Goal: Communication & Community: Participate in discussion

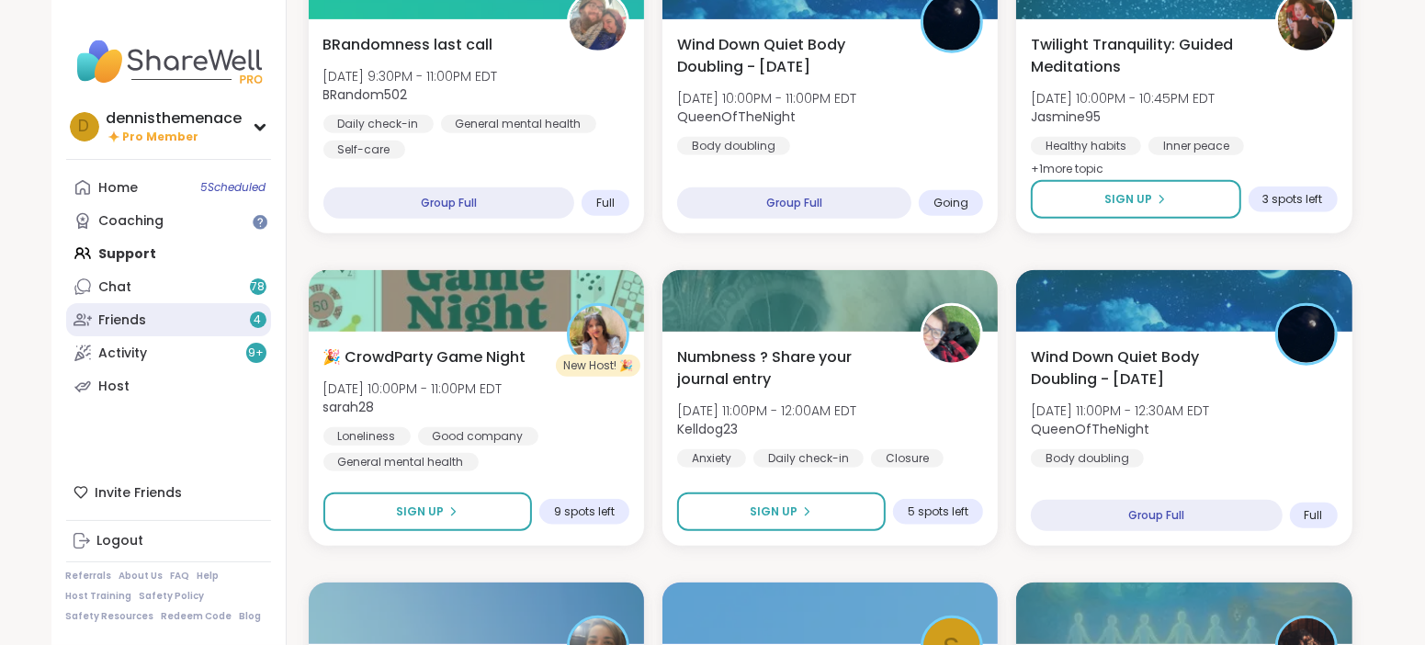
click at [209, 325] on link "Friends 4" at bounding box center [168, 319] width 205 height 33
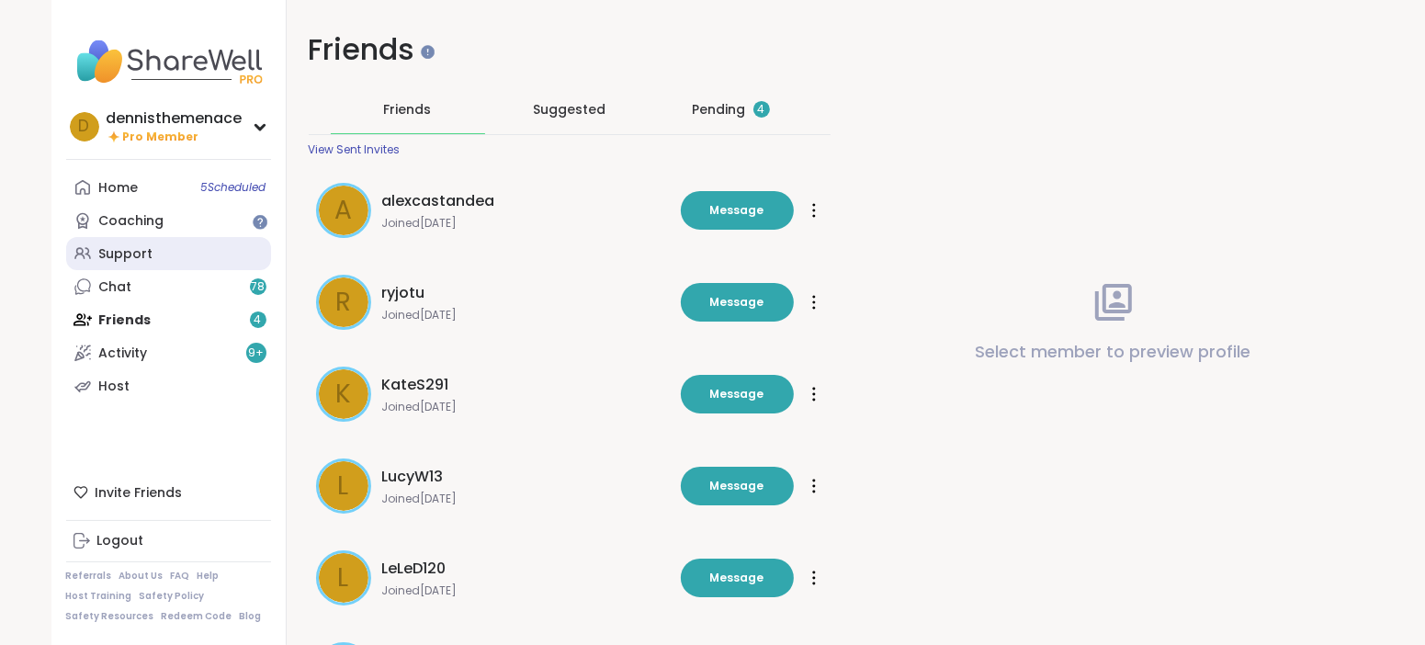
click at [127, 248] on div "Support" at bounding box center [126, 254] width 54 height 18
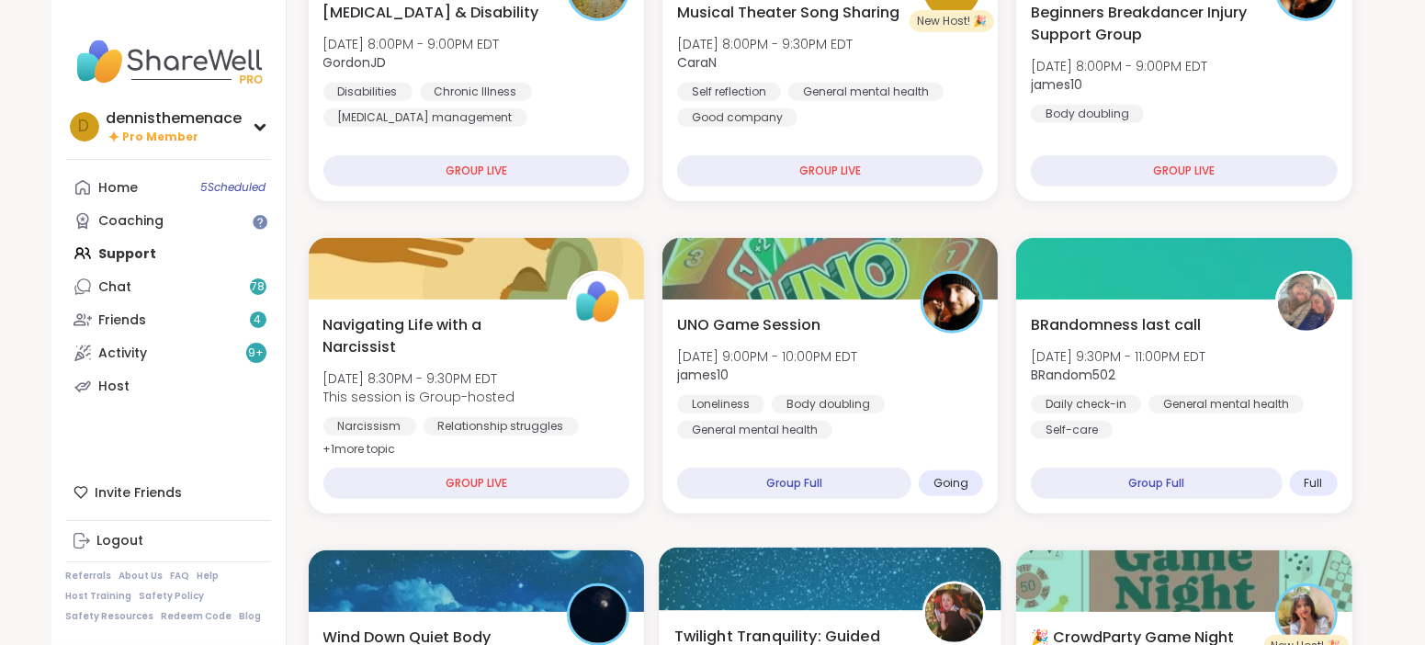
scroll to position [642, 0]
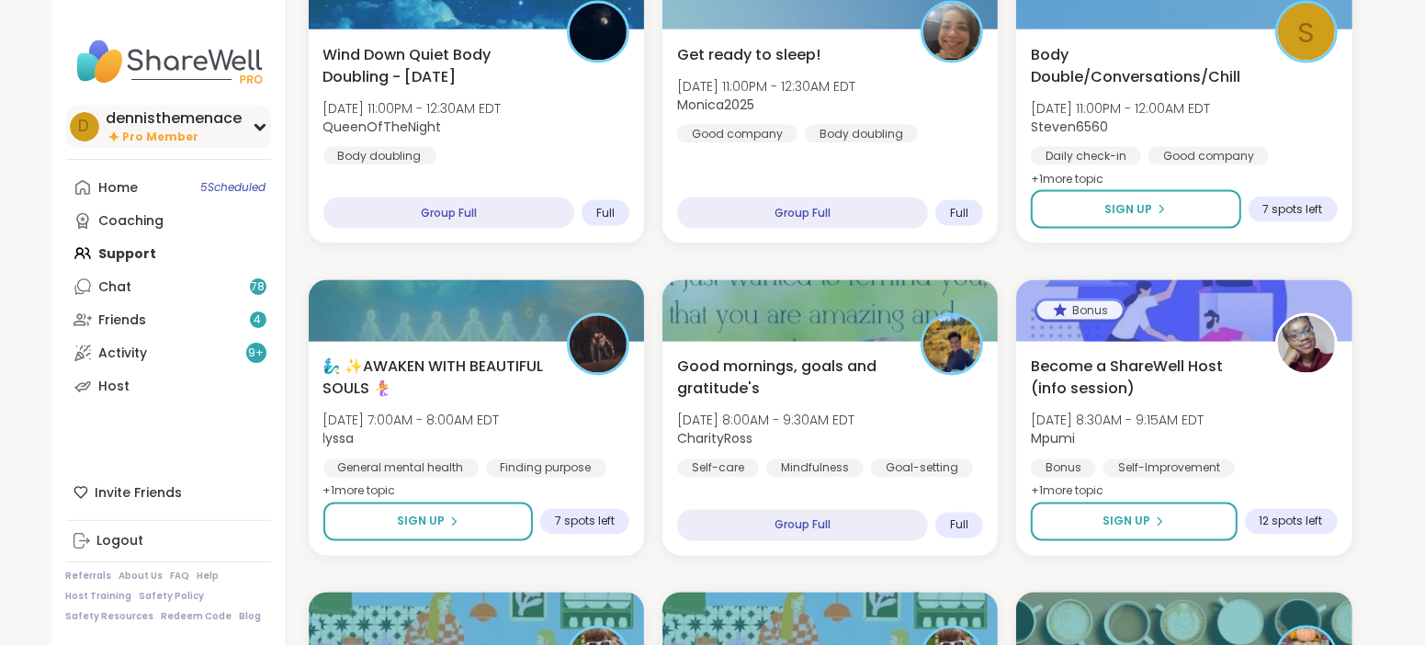
click at [144, 136] on span "Pro Member" at bounding box center [161, 138] width 76 height 16
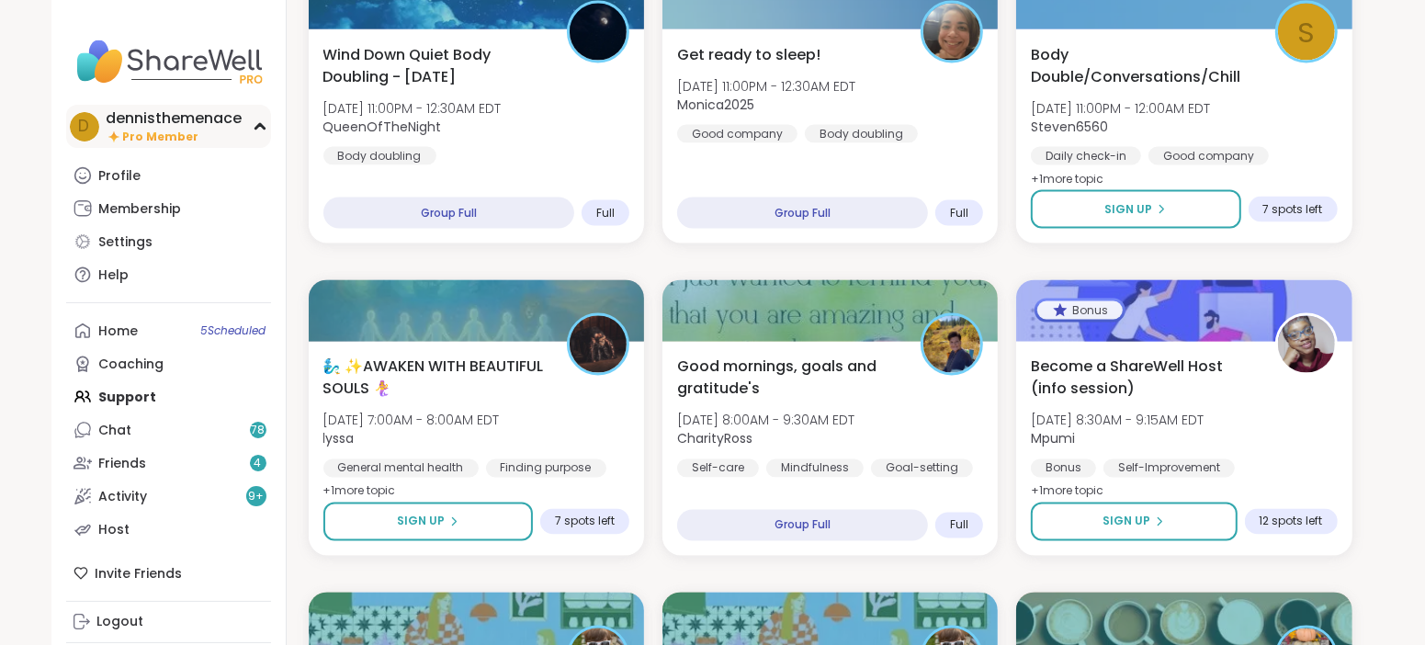
click at [144, 136] on span "Pro Member" at bounding box center [161, 138] width 76 height 16
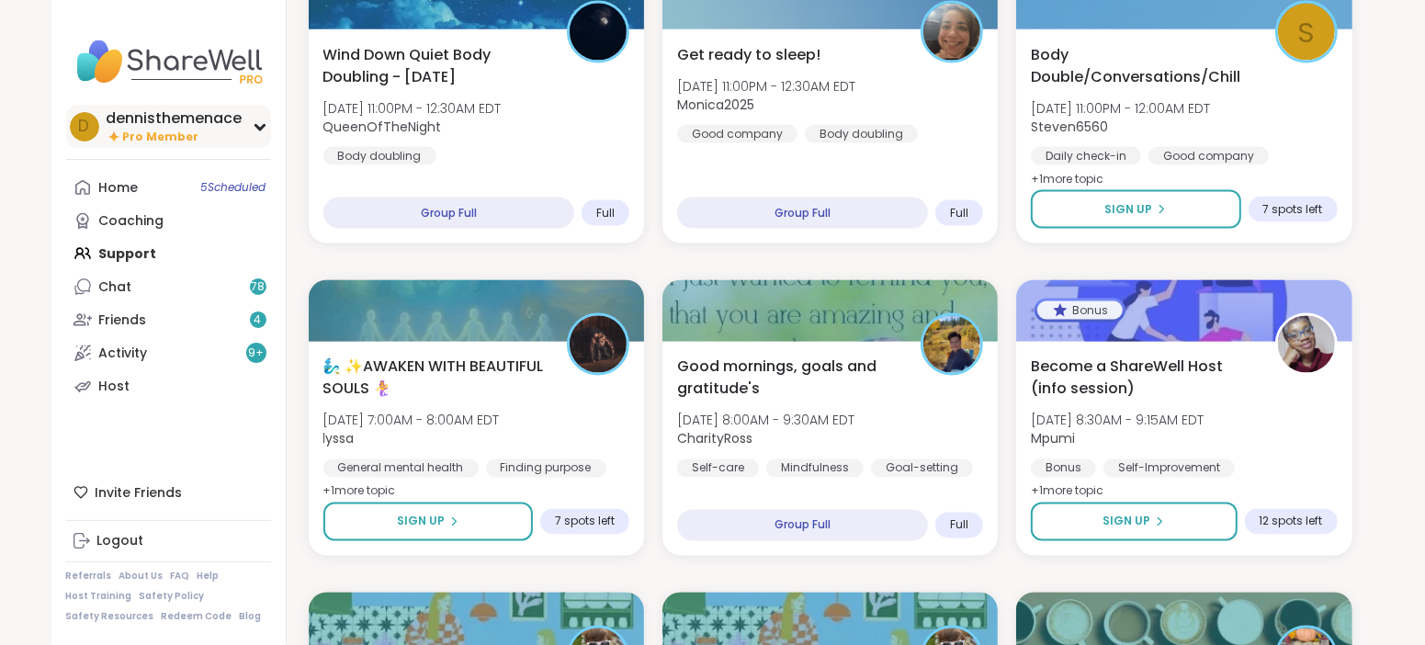
click at [144, 136] on span "Pro Member" at bounding box center [161, 138] width 76 height 16
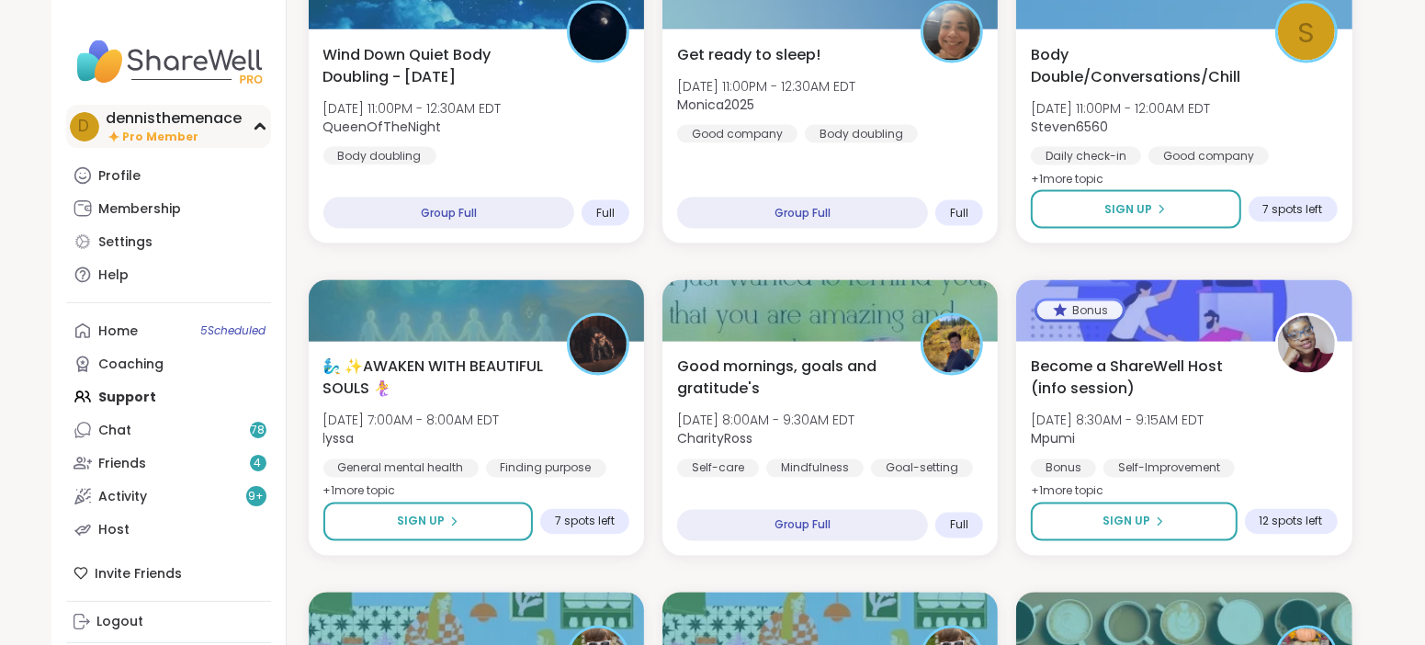
click at [153, 136] on span "Pro Member" at bounding box center [161, 138] width 76 height 16
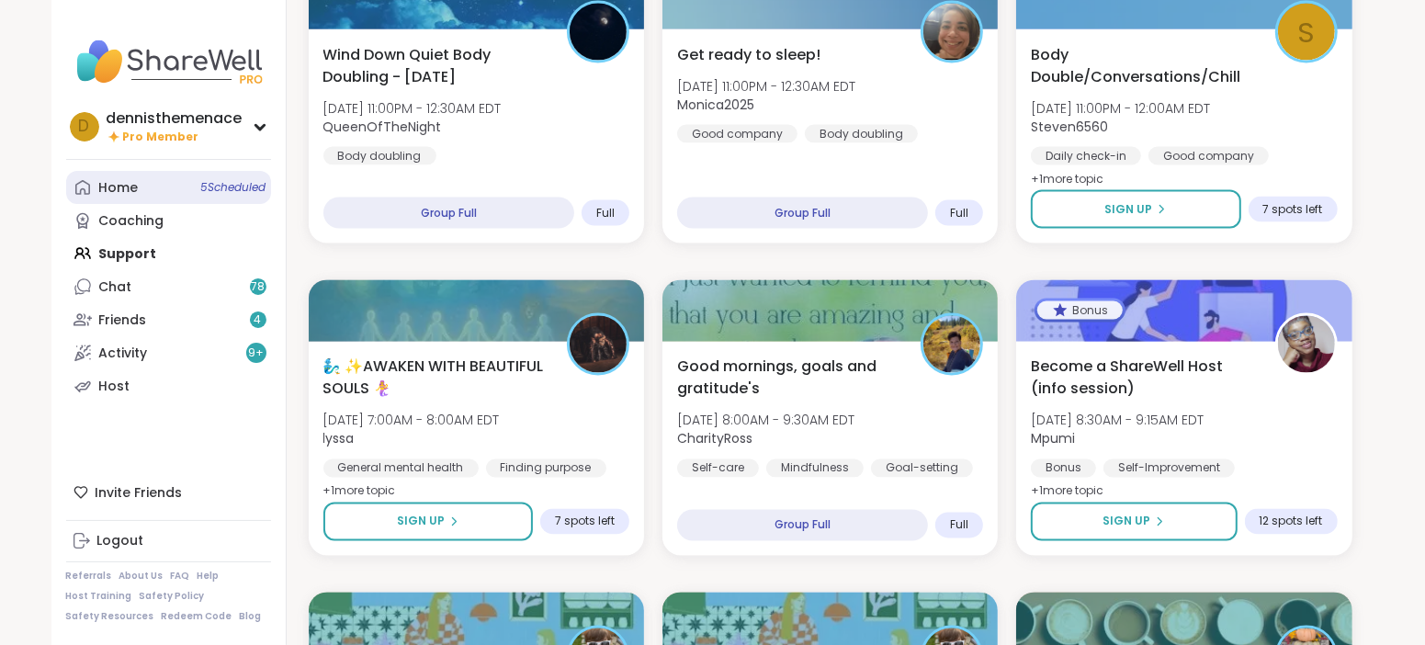
click at [113, 185] on div "Home 5 Scheduled" at bounding box center [119, 188] width 40 height 18
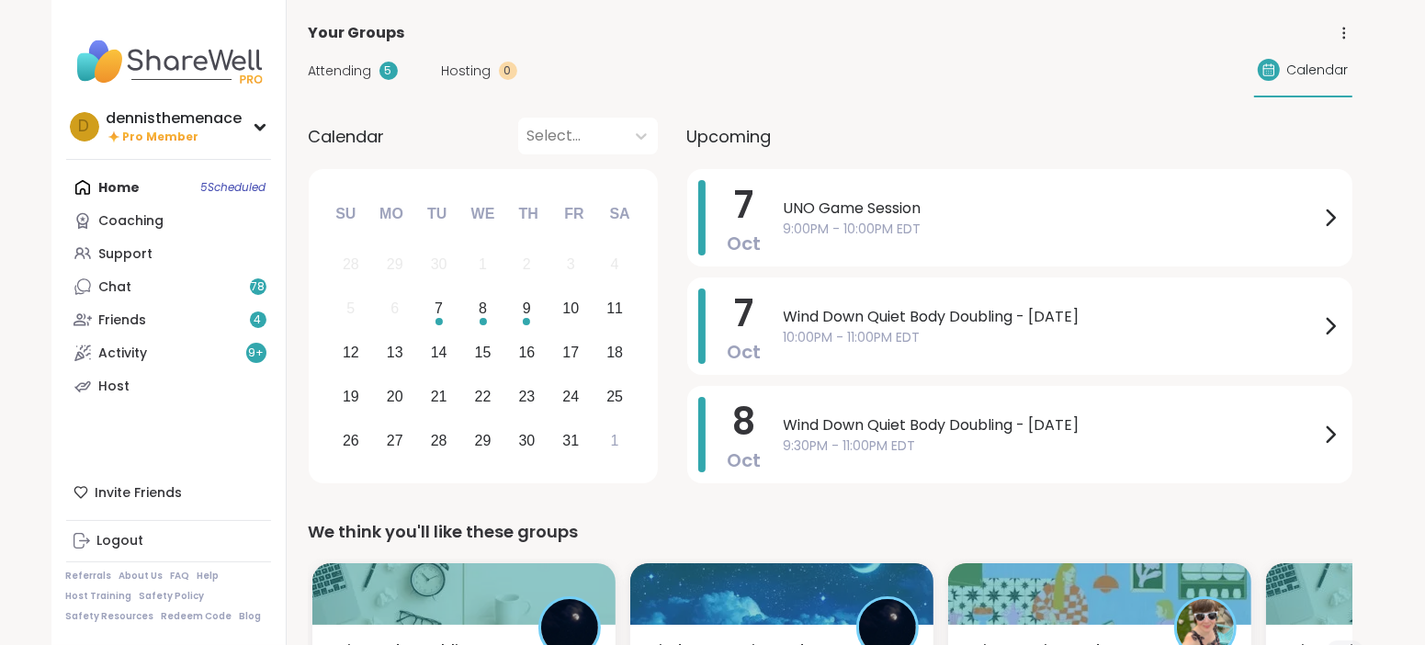
click at [113, 185] on div "Home 5 Scheduled Coaching Support Chat 78 Friends 4 Activity 9 + Host" at bounding box center [168, 287] width 205 height 232
click at [164, 126] on div "dennisthemenace" at bounding box center [175, 118] width 136 height 20
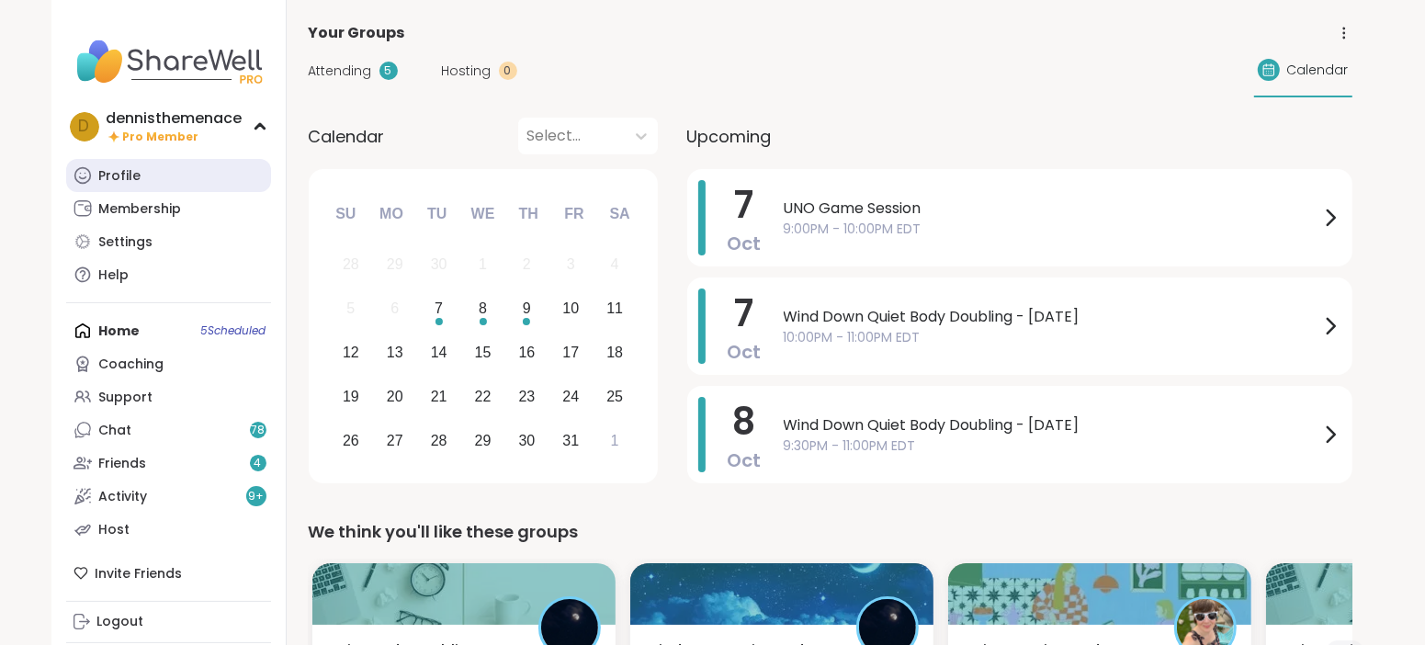
click at [129, 173] on div "Profile" at bounding box center [120, 176] width 42 height 18
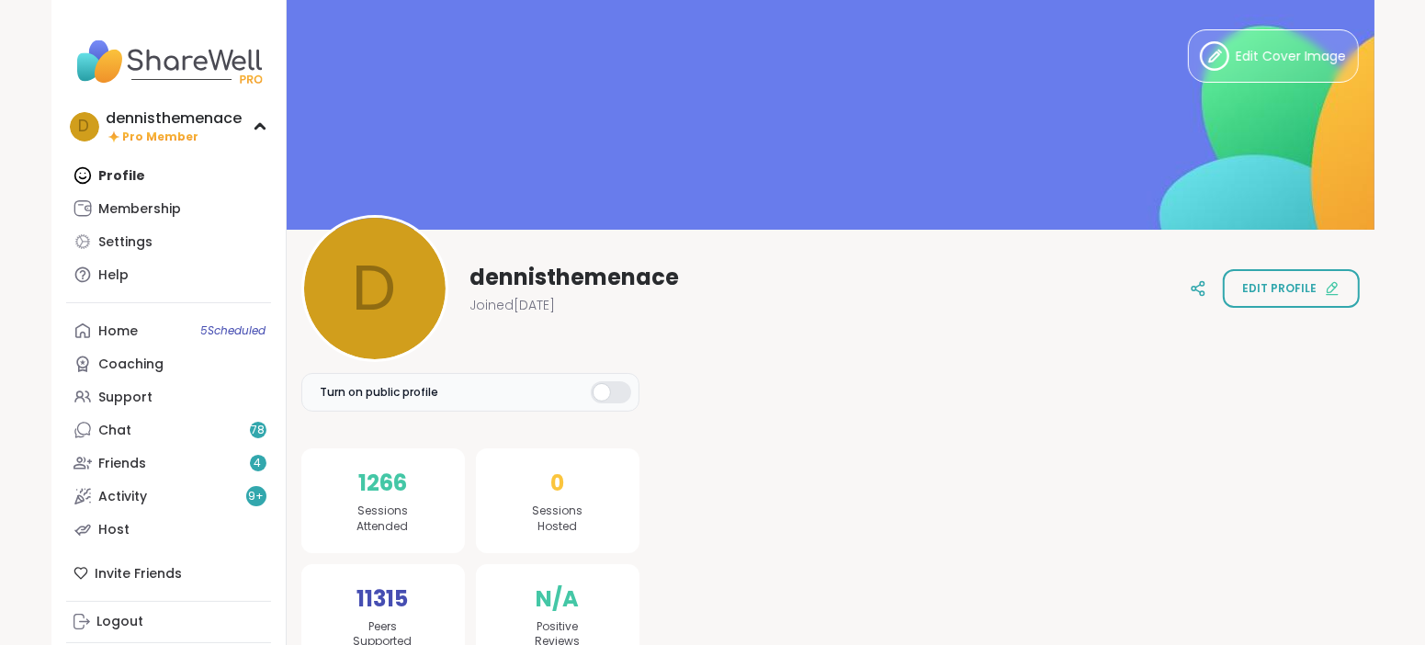
click at [129, 173] on div "Profile Membership Settings Help" at bounding box center [168, 225] width 205 height 132
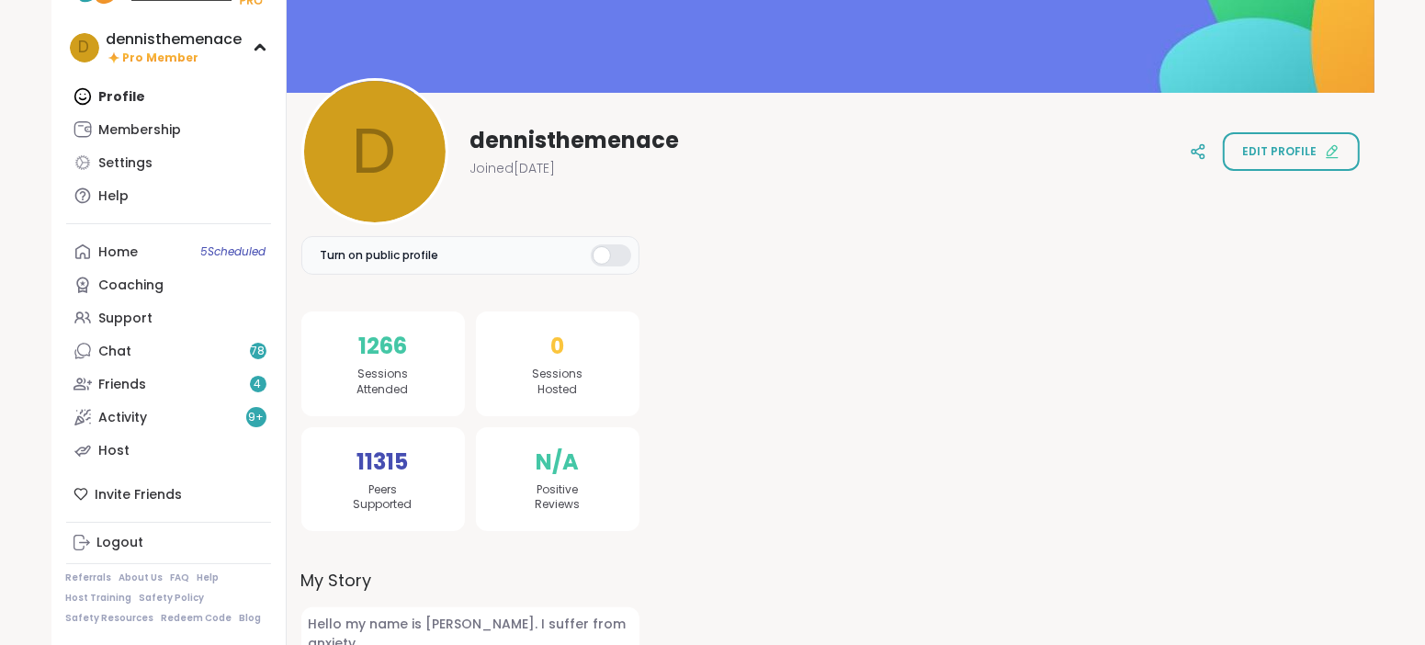
scroll to position [151, 0]
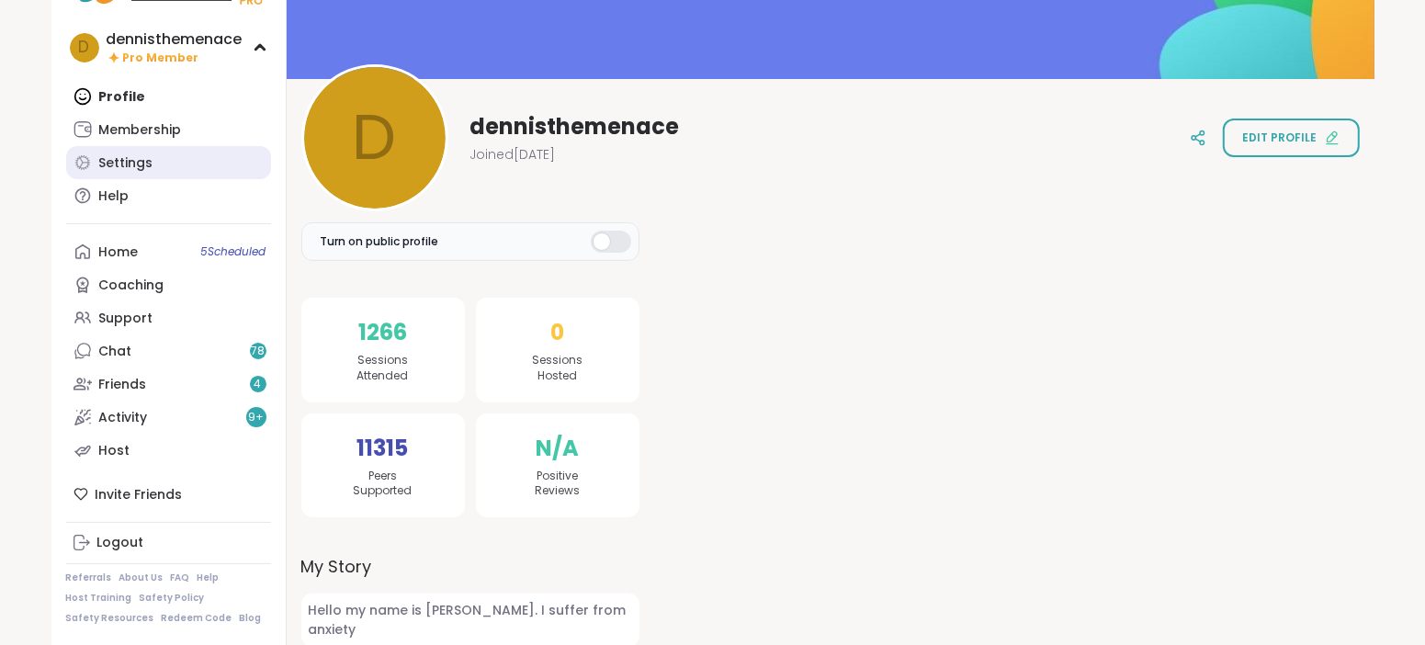
click at [121, 164] on div "Settings" at bounding box center [126, 163] width 54 height 18
select select "**"
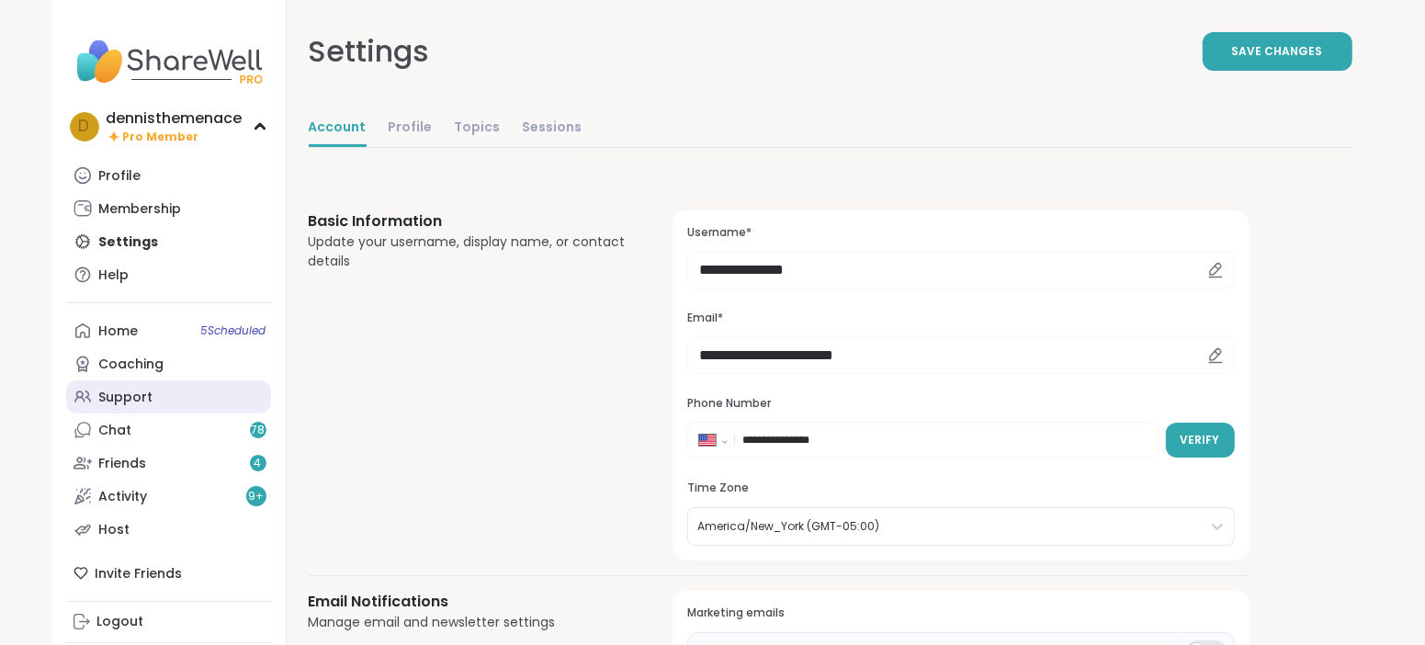
click at [131, 395] on div "Support" at bounding box center [126, 398] width 54 height 18
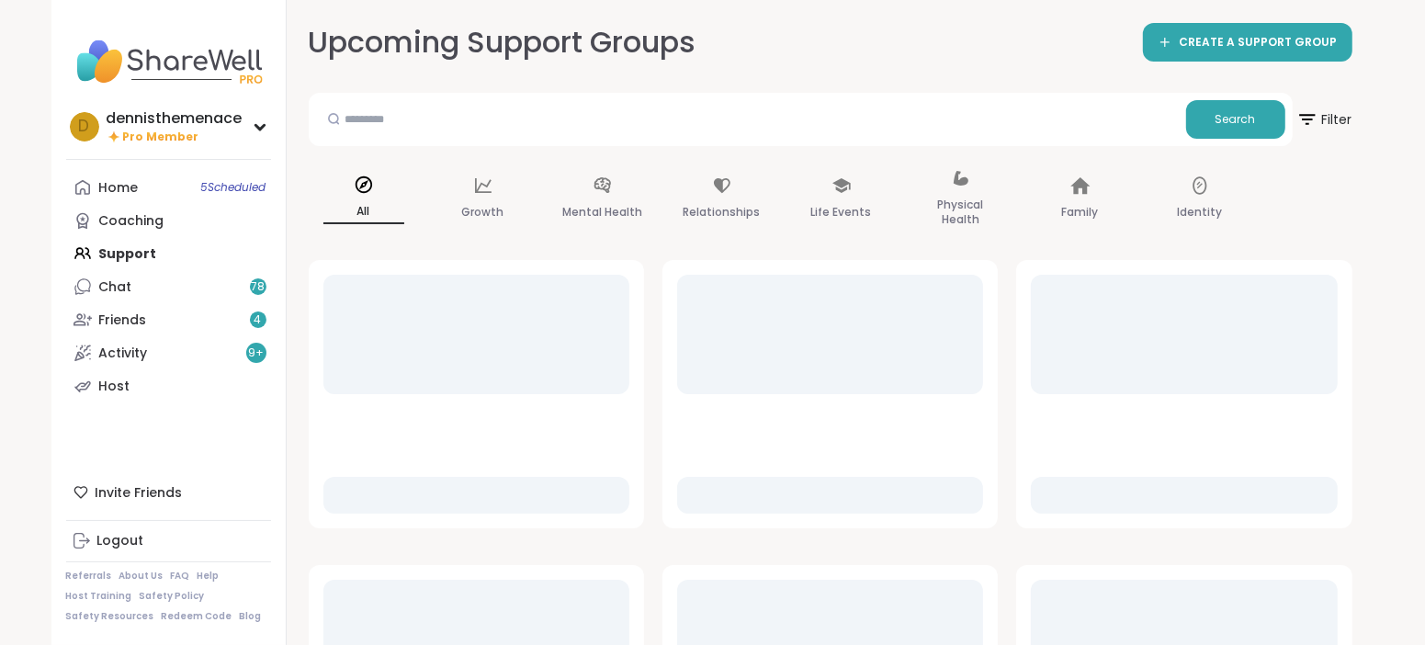
click at [131, 395] on link "Host" at bounding box center [168, 385] width 205 height 33
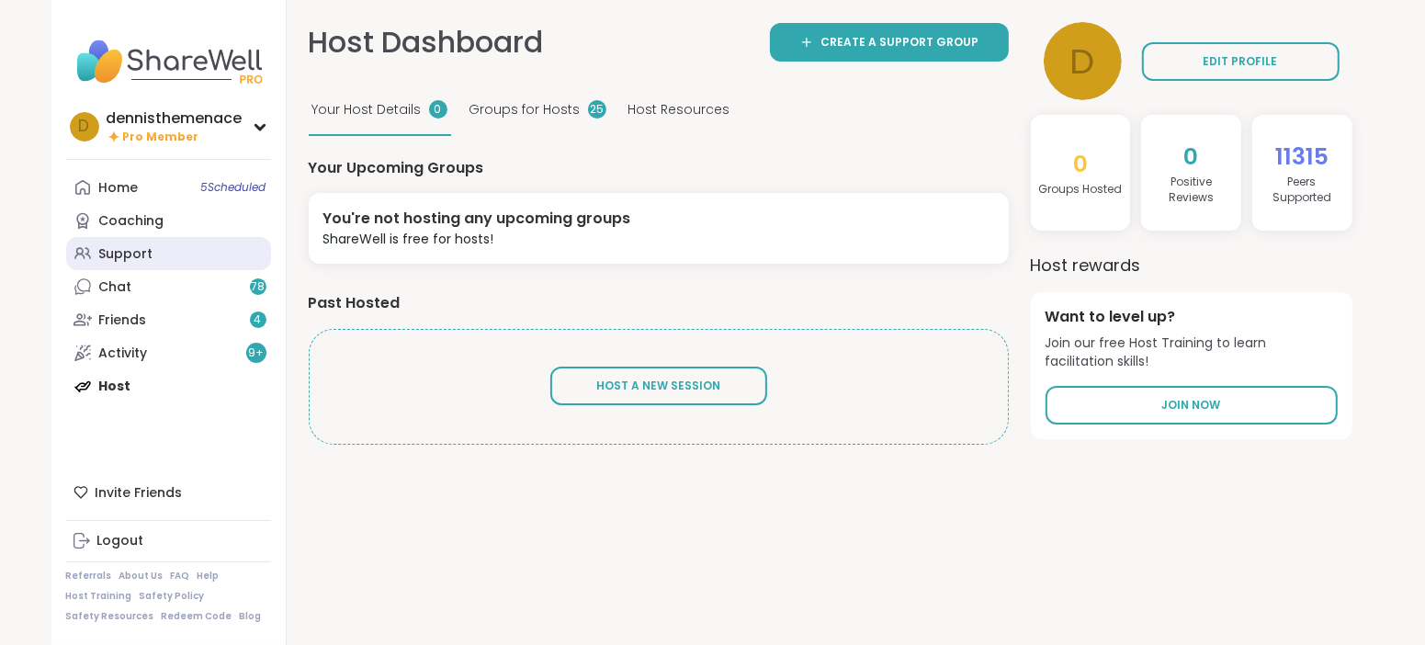
click at [125, 257] on div "Support" at bounding box center [126, 254] width 54 height 18
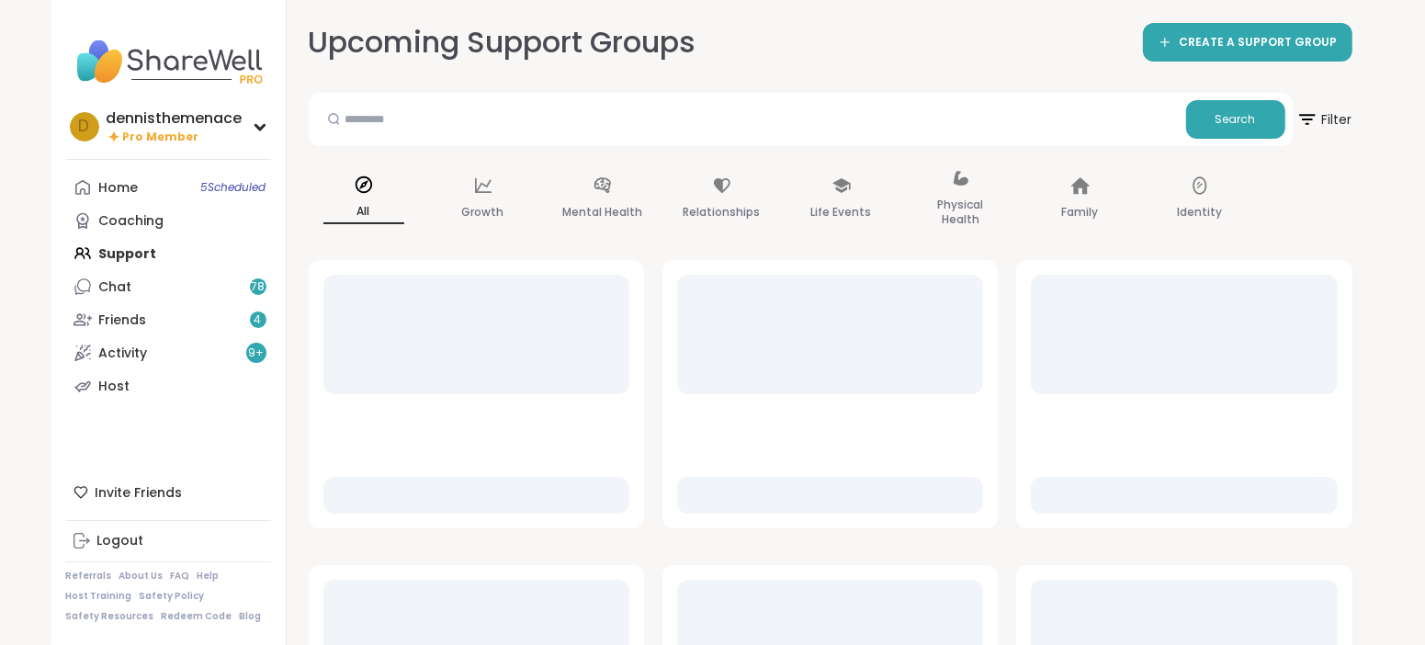
click at [125, 257] on div "Home 5 Scheduled Coaching Support Chat 78 Friends 4 Activity 9 + Host" at bounding box center [168, 287] width 205 height 232
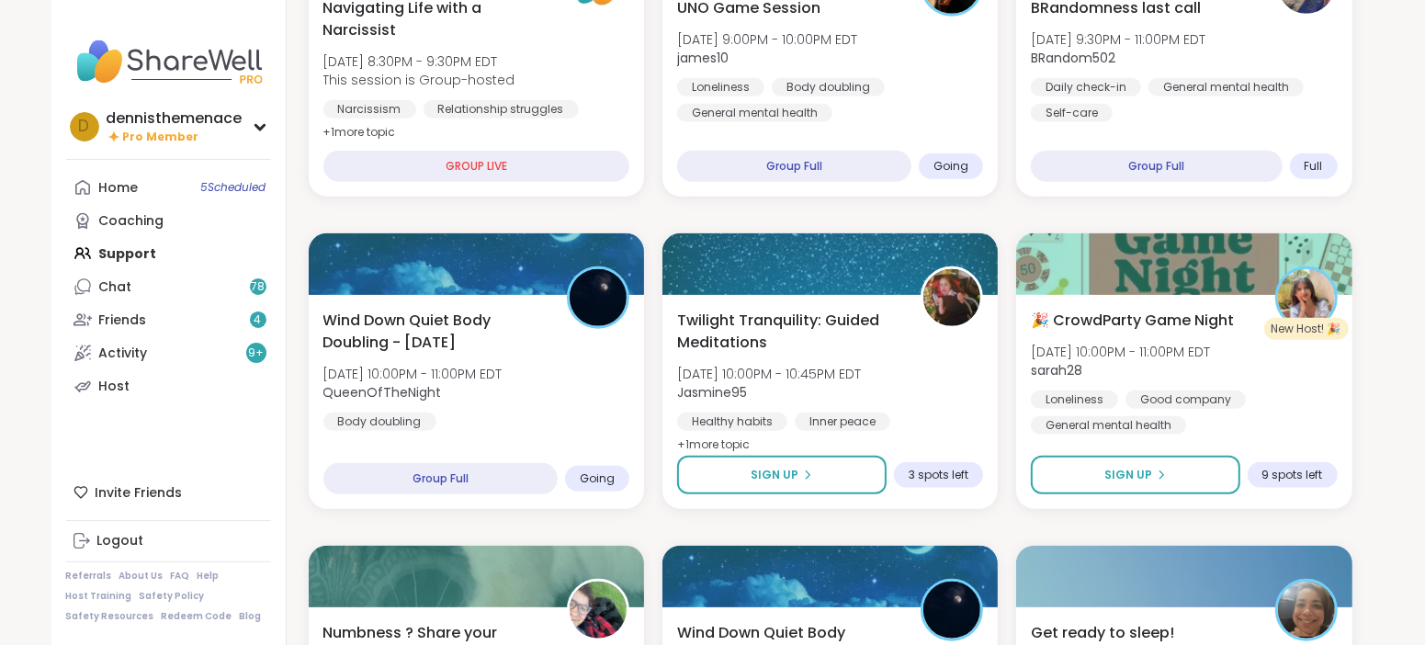
scroll to position [918, 0]
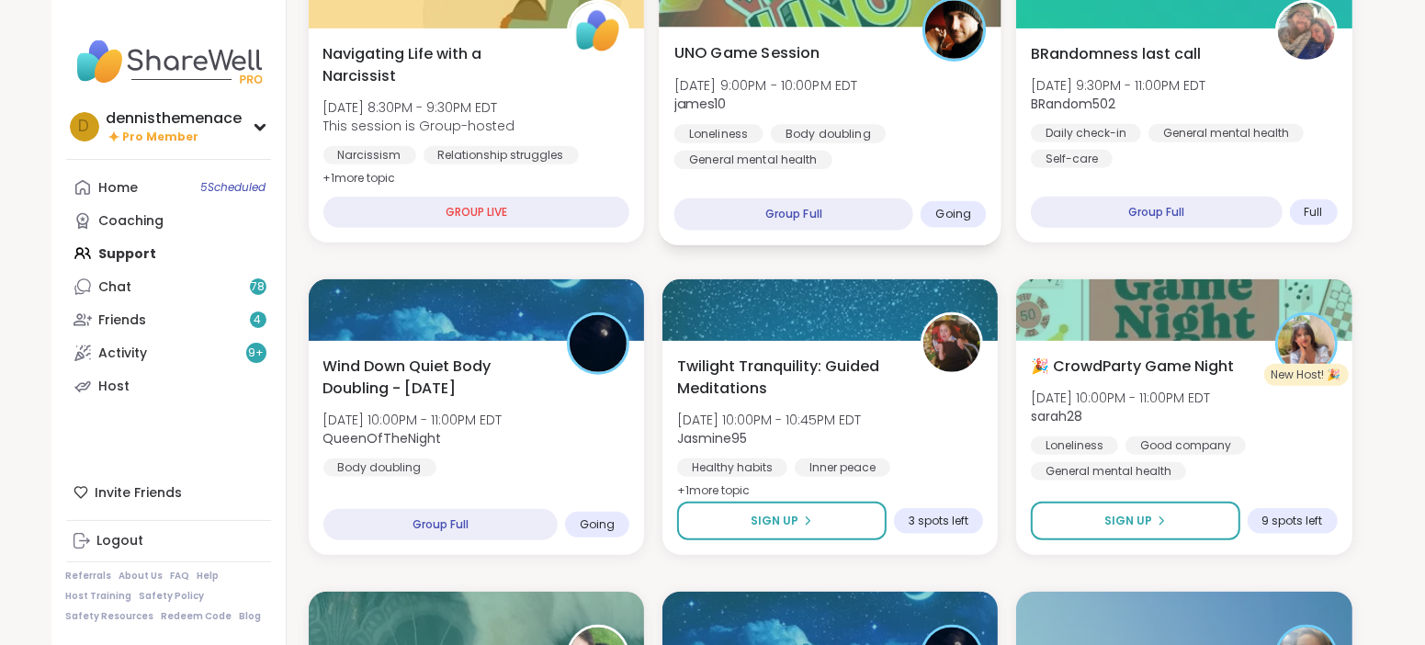
click at [792, 113] on div "UNO Game Session [DATE] 9:00PM - 10:00PM EDT james10 Loneliness Body doubling G…" at bounding box center [829, 105] width 312 height 128
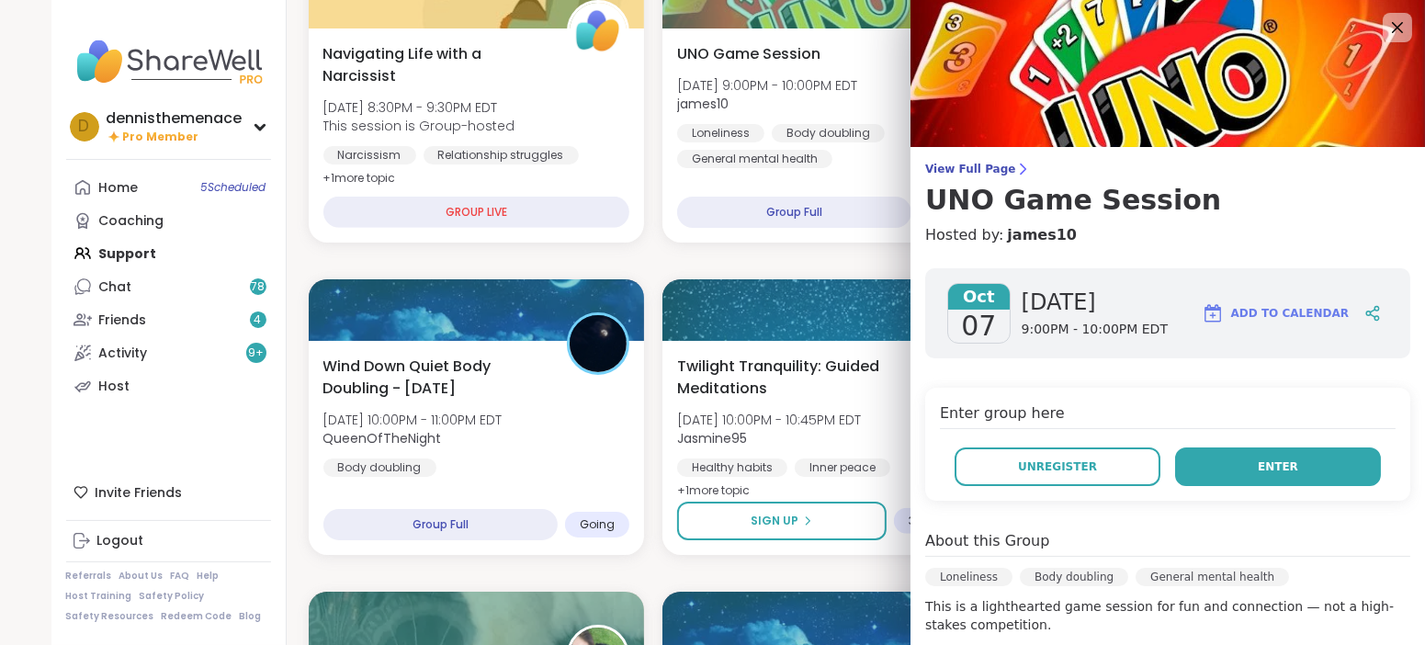
click at [1278, 465] on span "Enter" at bounding box center [1278, 466] width 40 height 17
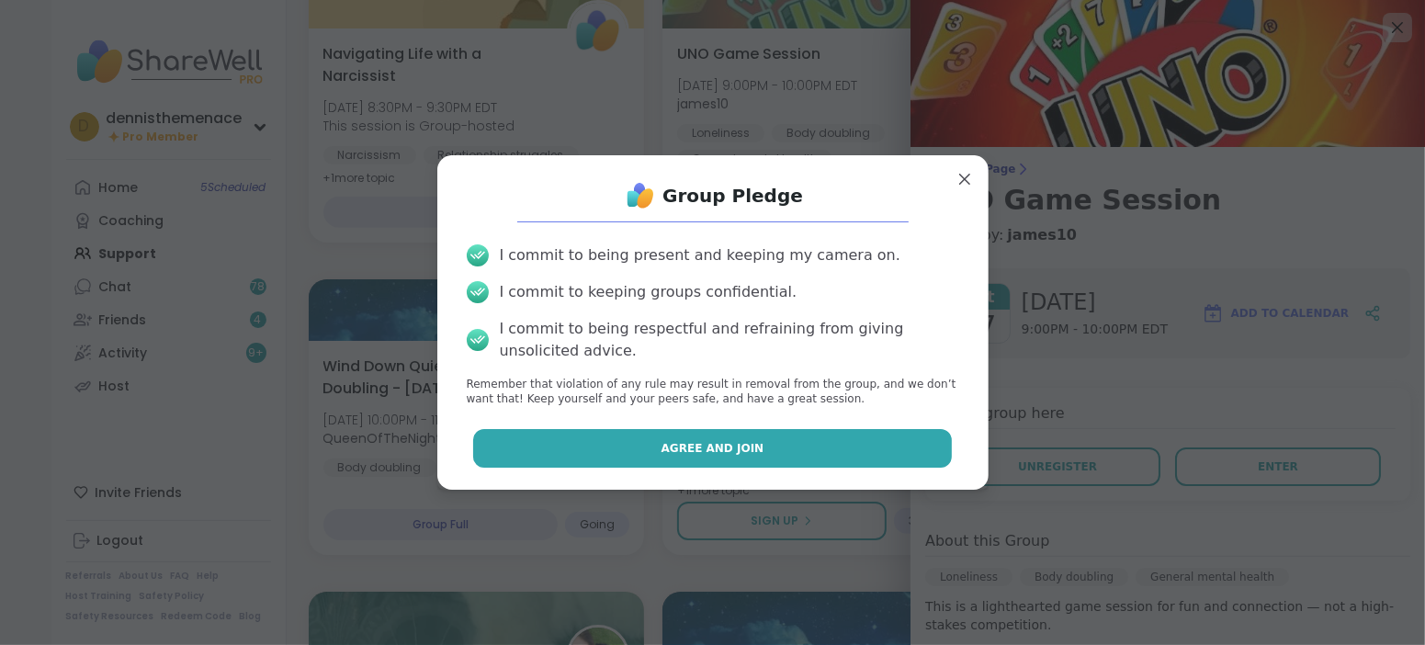
click at [725, 444] on span "Agree and Join" at bounding box center [712, 448] width 103 height 17
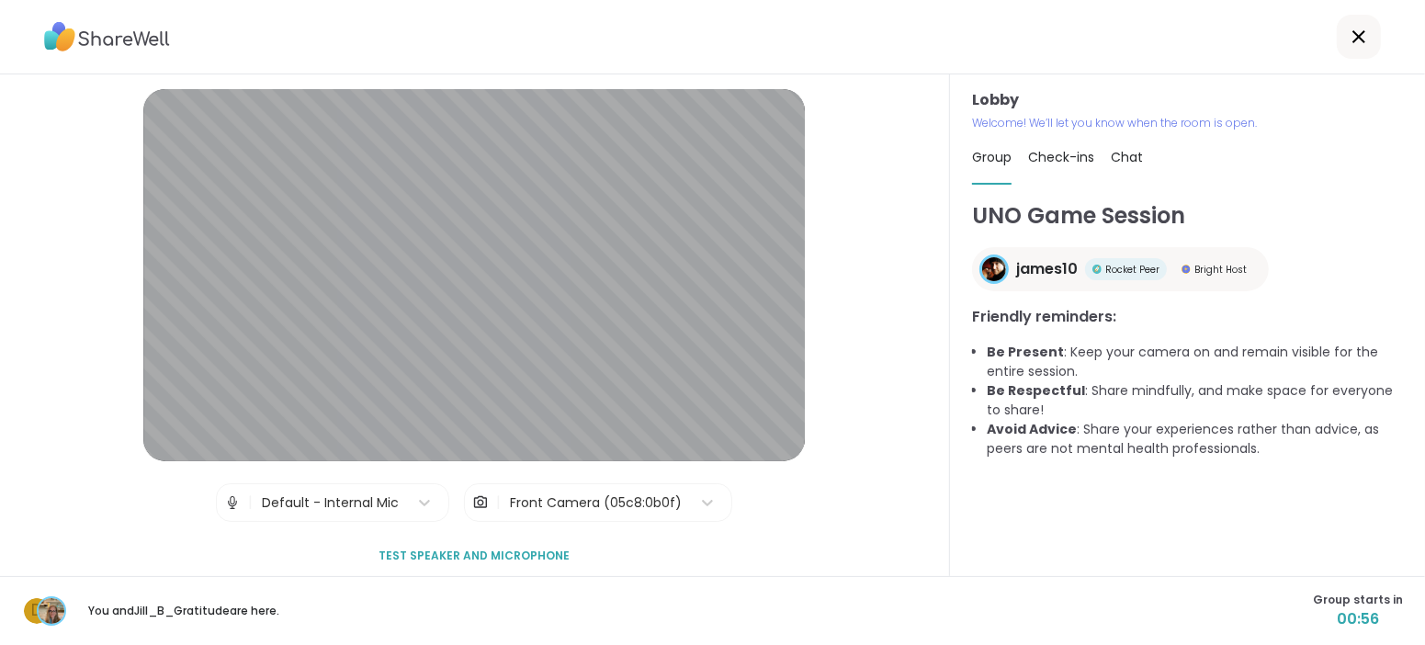
click at [1364, 639] on div "d You and [PERSON_NAME] are here. Group starts in 00:56" at bounding box center [712, 610] width 1425 height 69
click at [1323, 615] on span "00:36" at bounding box center [1358, 619] width 90 height 22
click at [1323, 615] on span "00:27" at bounding box center [1358, 619] width 90 height 22
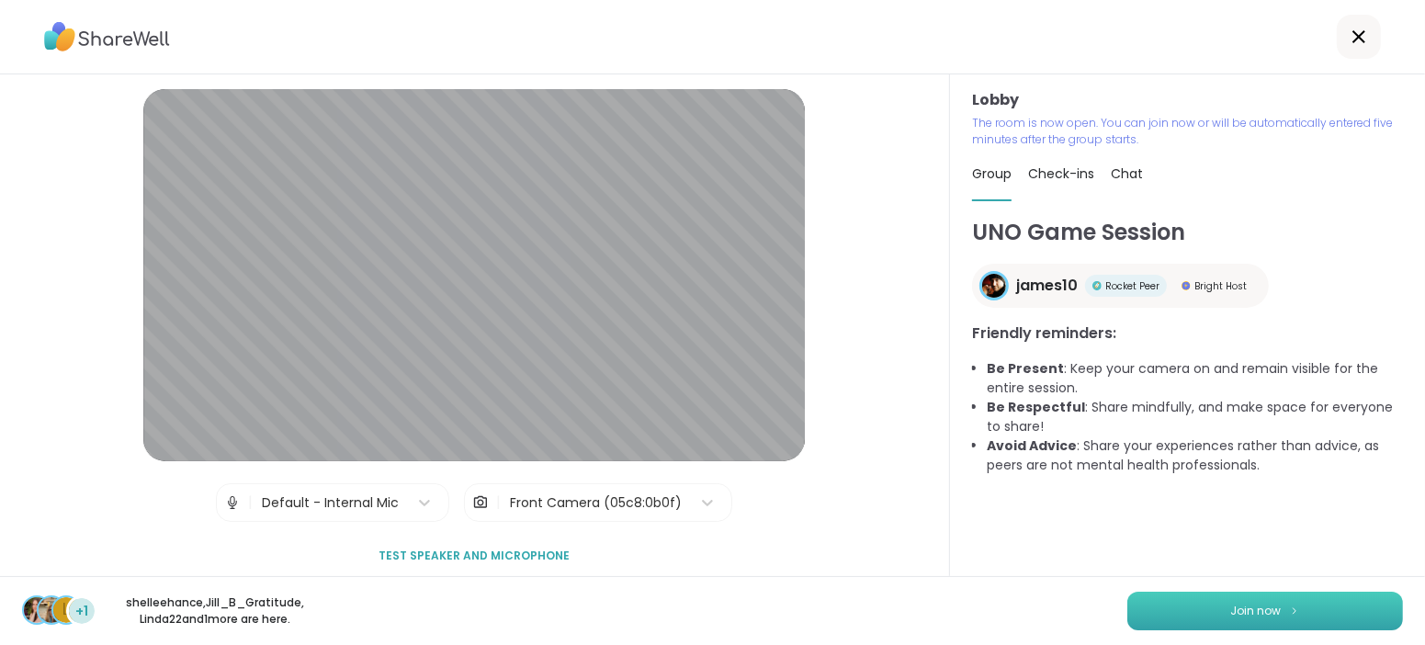
click at [1259, 613] on span "Join now" at bounding box center [1256, 611] width 51 height 17
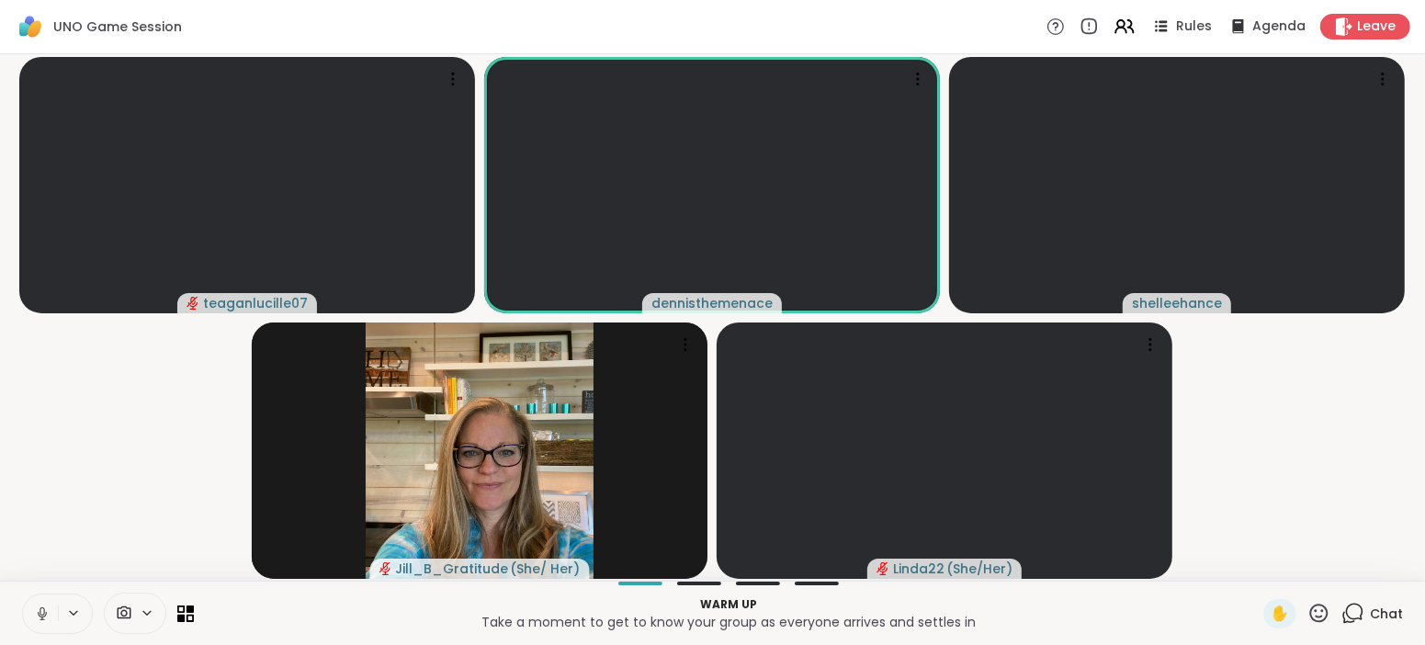
click at [51, 610] on button at bounding box center [40, 613] width 35 height 39
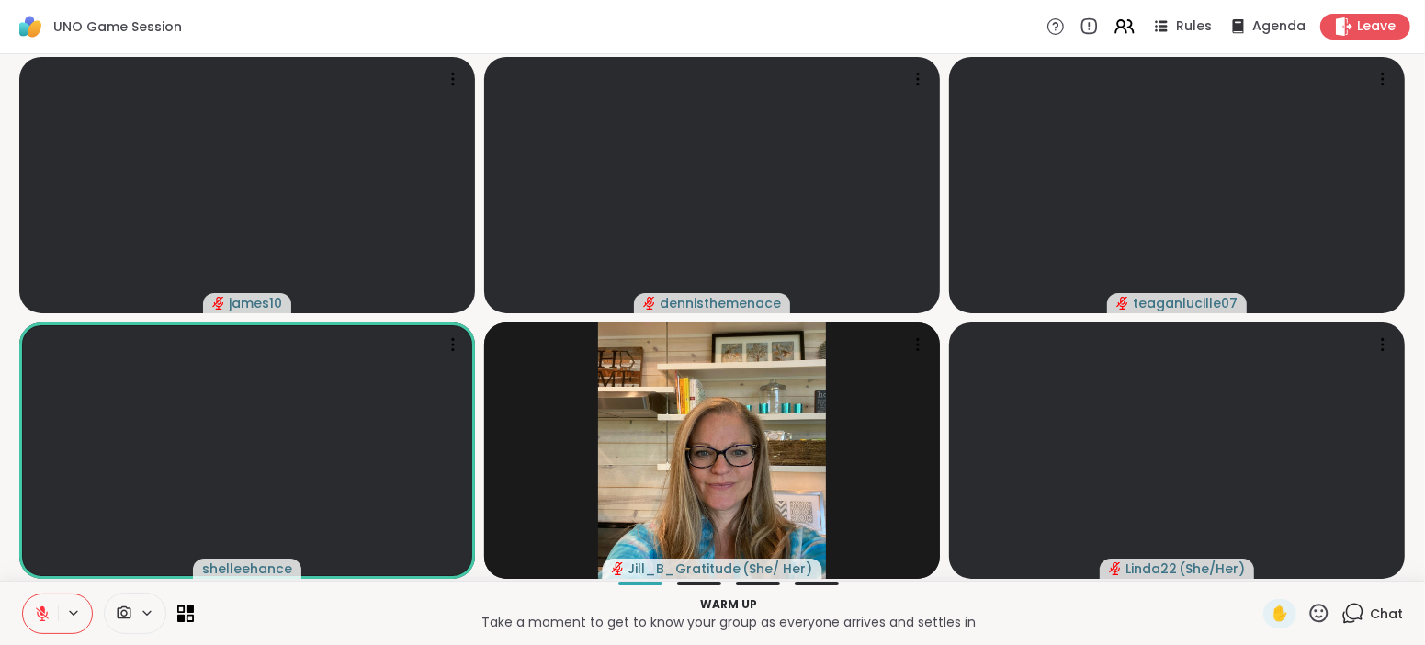
click at [1391, 609] on span "Chat" at bounding box center [1386, 614] width 33 height 18
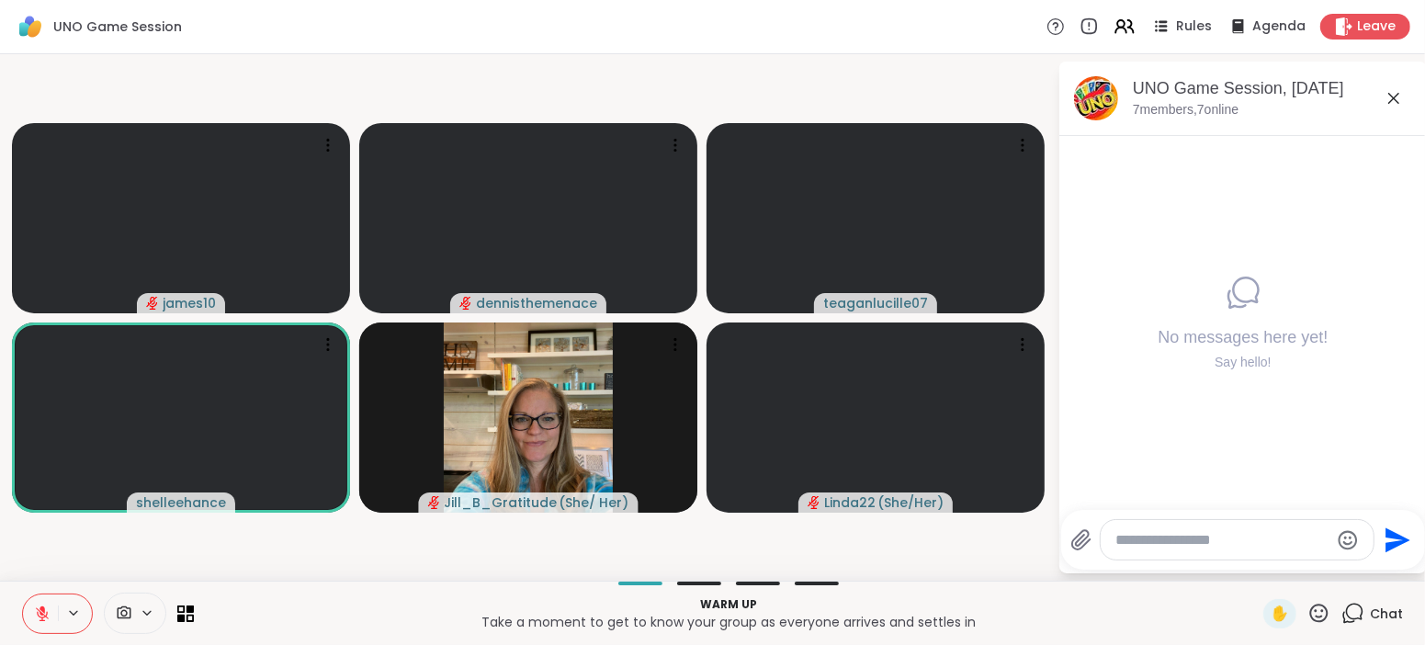
click at [1391, 609] on span "Chat" at bounding box center [1386, 614] width 33 height 18
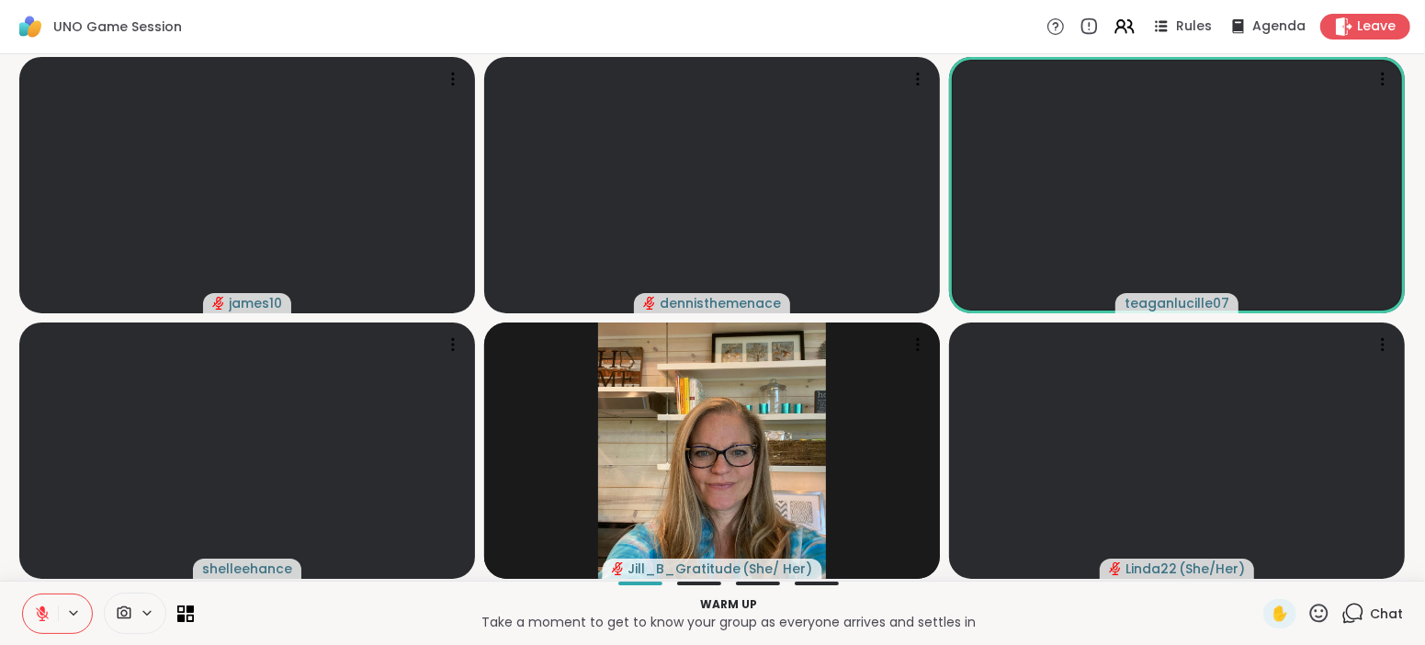
click at [1391, 609] on span "Chat" at bounding box center [1386, 614] width 33 height 18
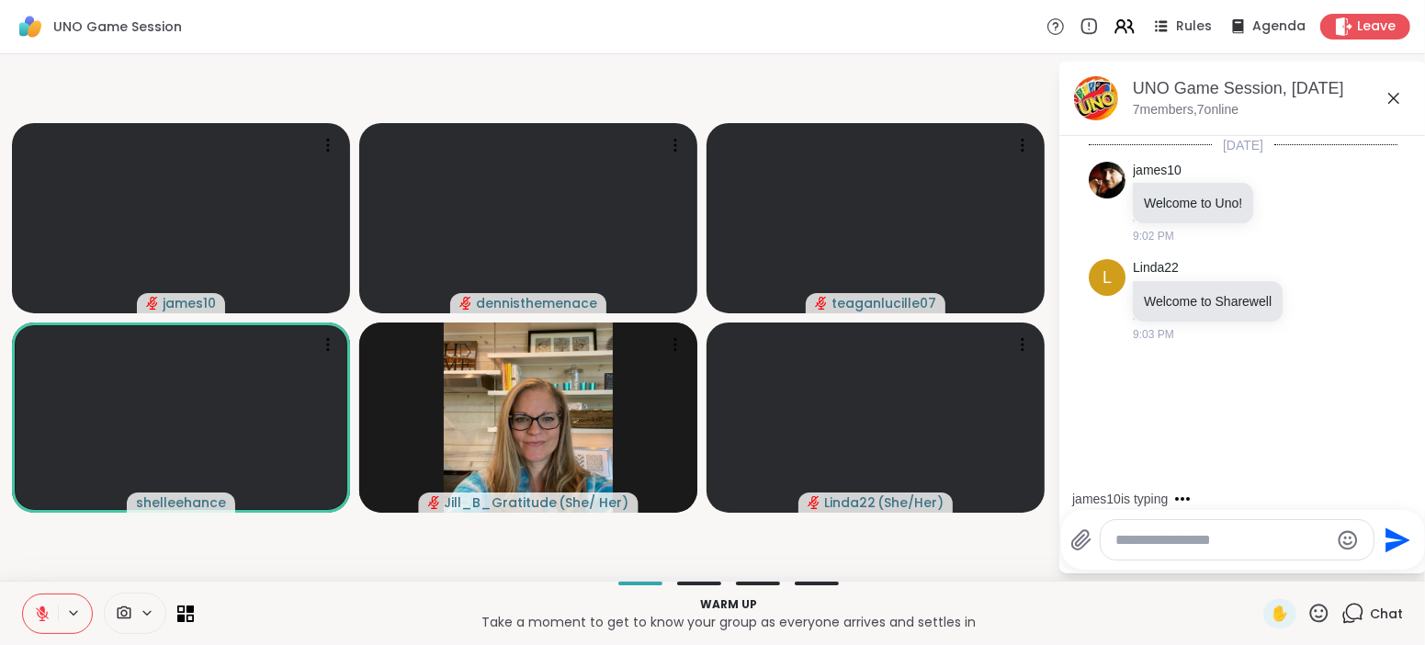
click at [1270, 548] on textarea "Type your message" at bounding box center [1222, 540] width 214 height 18
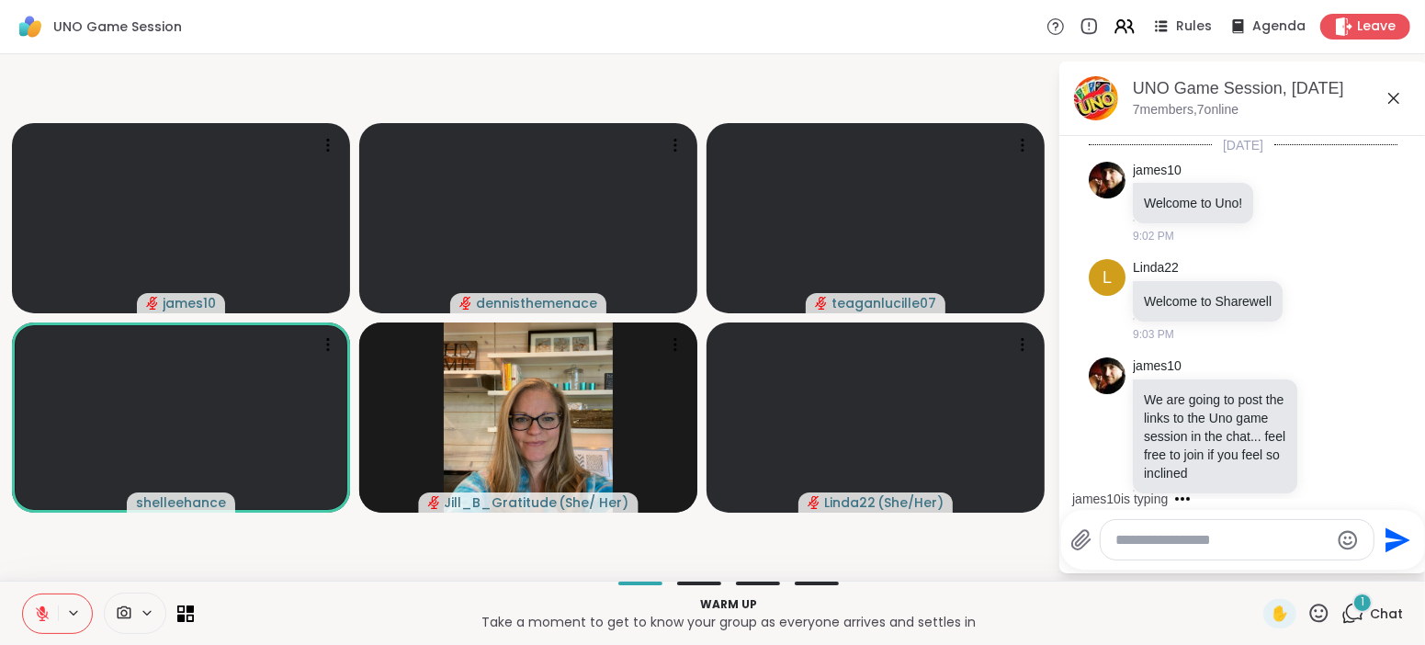
scroll to position [22, 0]
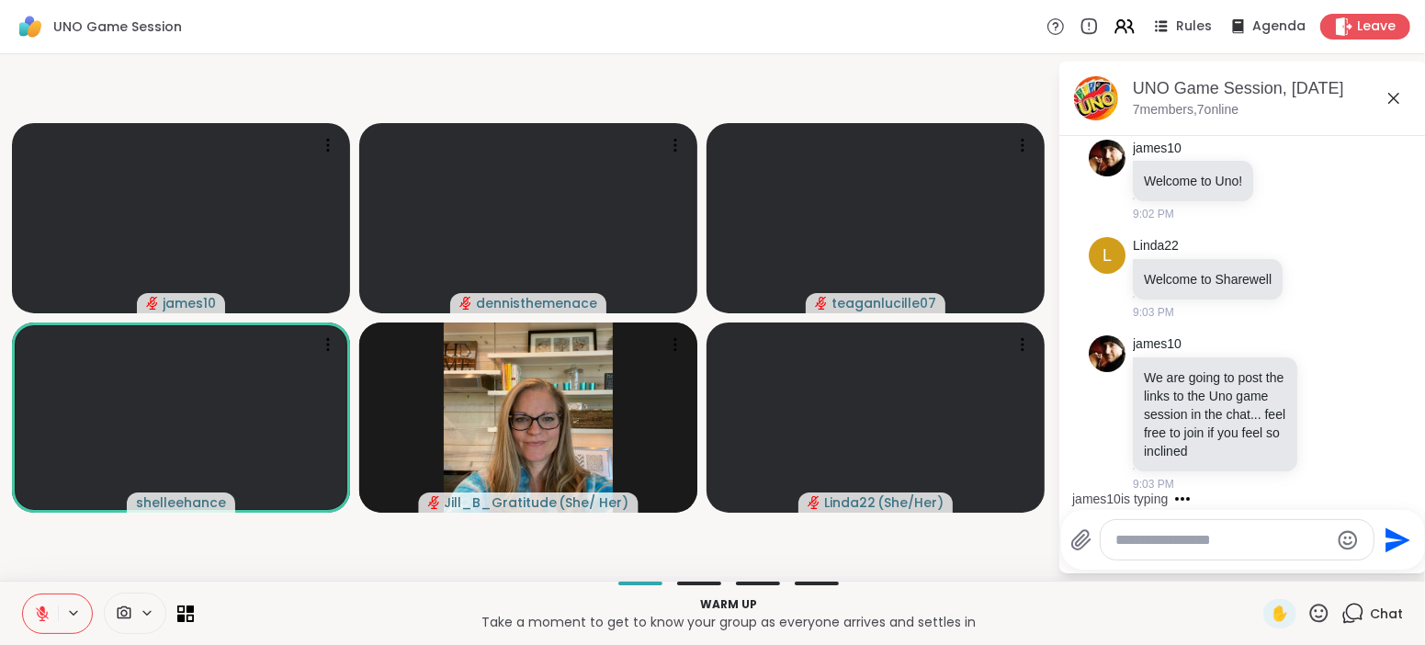
click at [1270, 548] on textarea "Type your message" at bounding box center [1222, 540] width 214 height 18
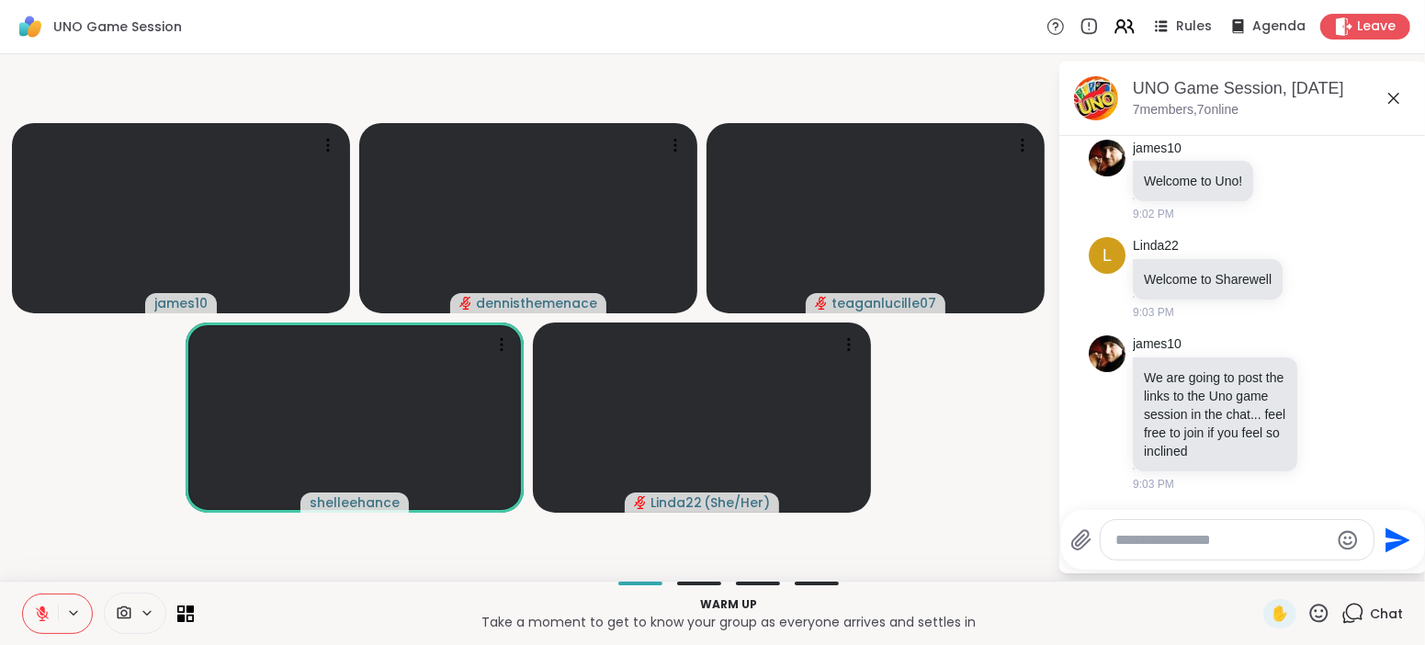
click at [1249, 539] on textarea "Type your message" at bounding box center [1222, 540] width 214 height 18
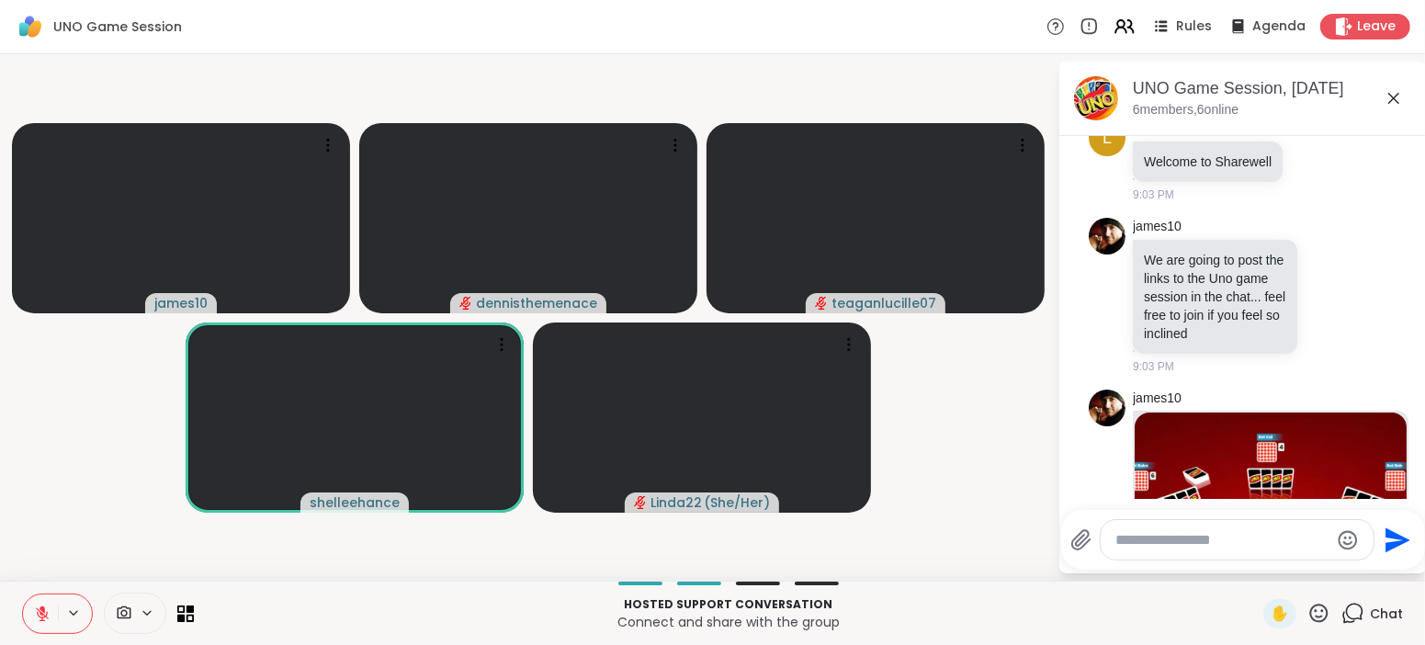
click at [1284, 549] on div at bounding box center [1237, 540] width 273 height 40
click at [1347, 383] on div "james10 Scuffed Uno Scuffed Uno | Play UNO online with friends! Play Scuffed Un…" at bounding box center [1243, 599] width 309 height 435
click at [1342, 469] on img at bounding box center [1271, 527] width 272 height 229
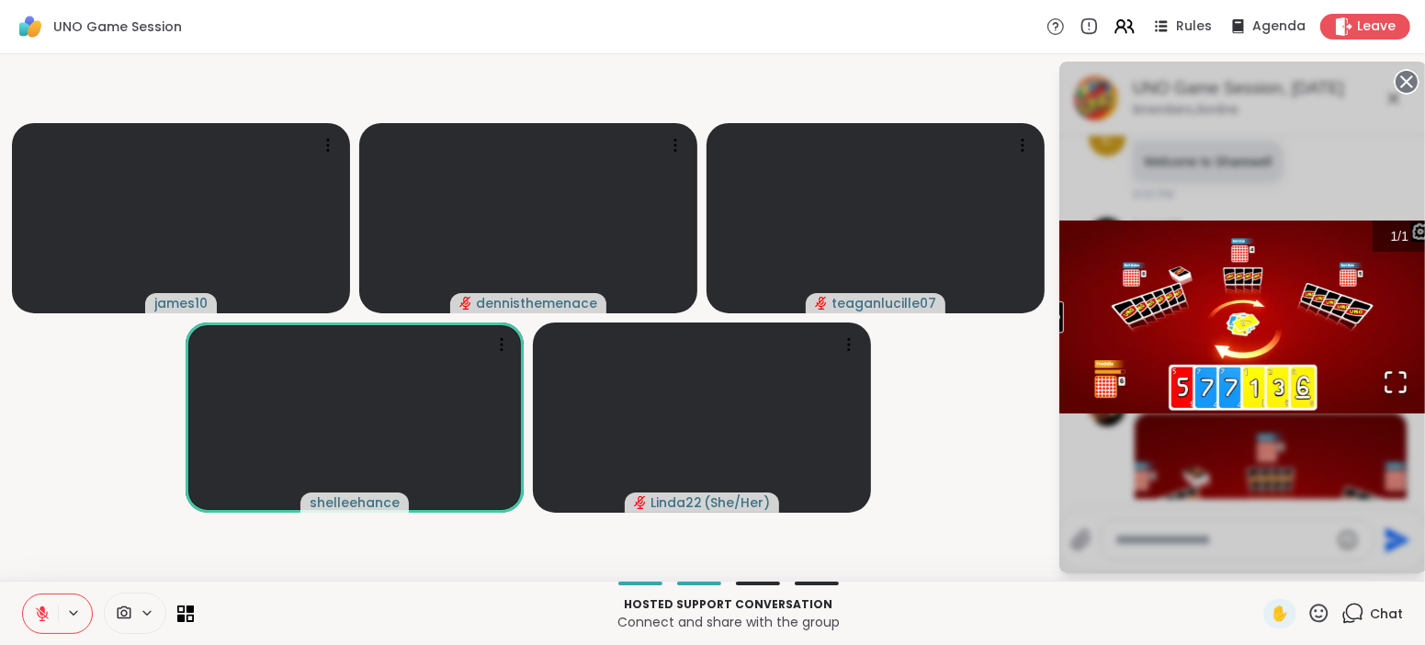
click at [1222, 627] on p "Connect and share with the group" at bounding box center [728, 622] width 1047 height 18
click at [1222, 622] on p "Connect and share with the group" at bounding box center [728, 622] width 1047 height 18
click at [1391, 613] on span "Chat" at bounding box center [1386, 614] width 33 height 18
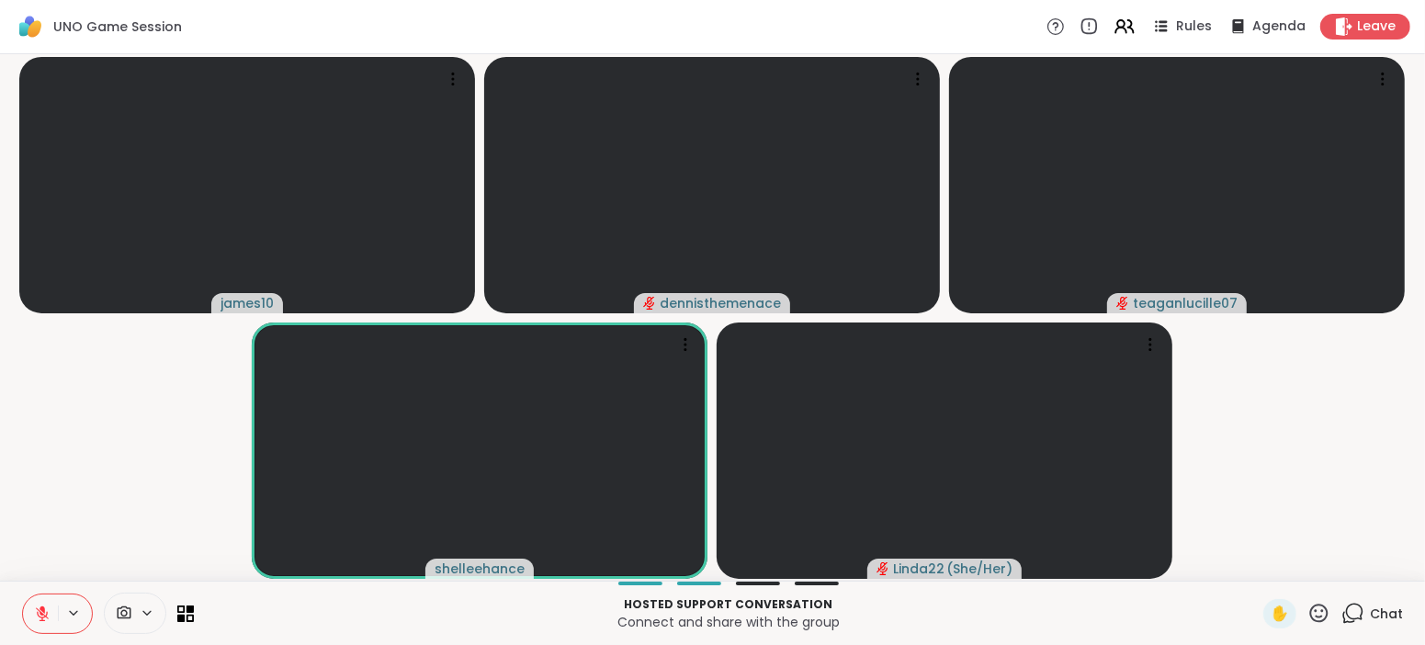
click at [1387, 607] on span "Chat" at bounding box center [1386, 614] width 33 height 18
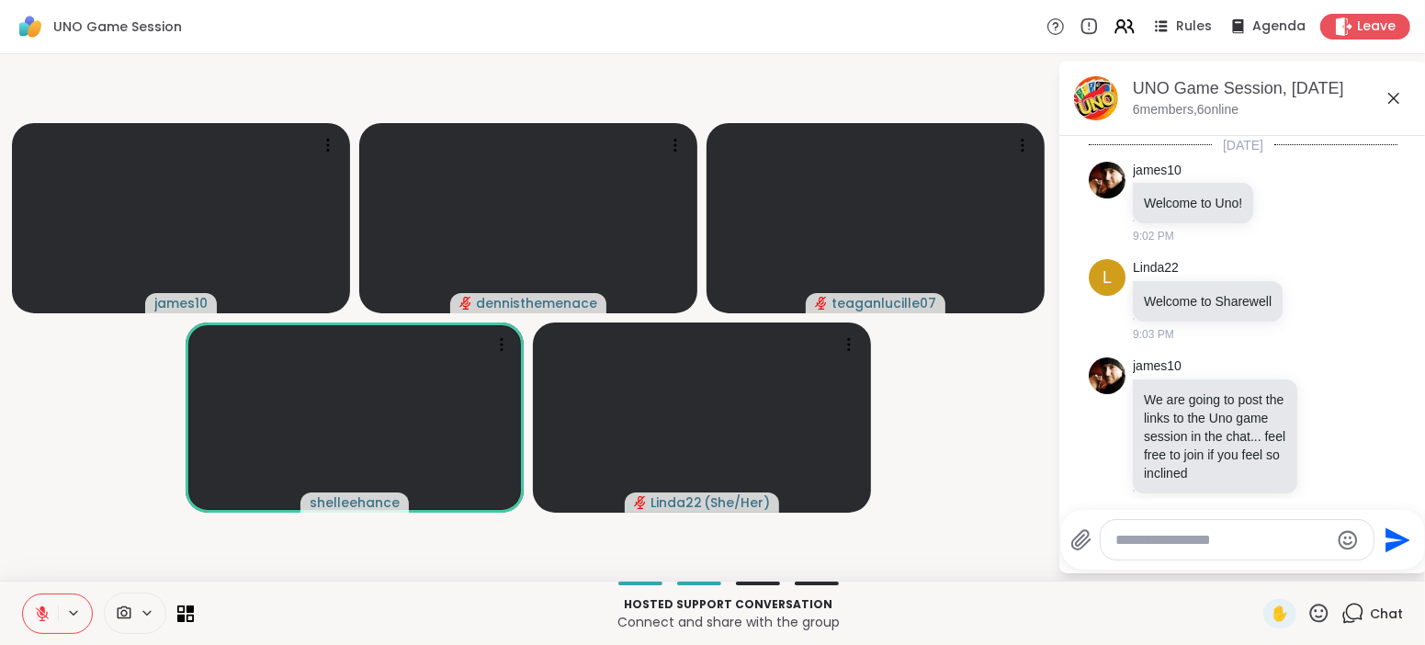
scroll to position [458, 0]
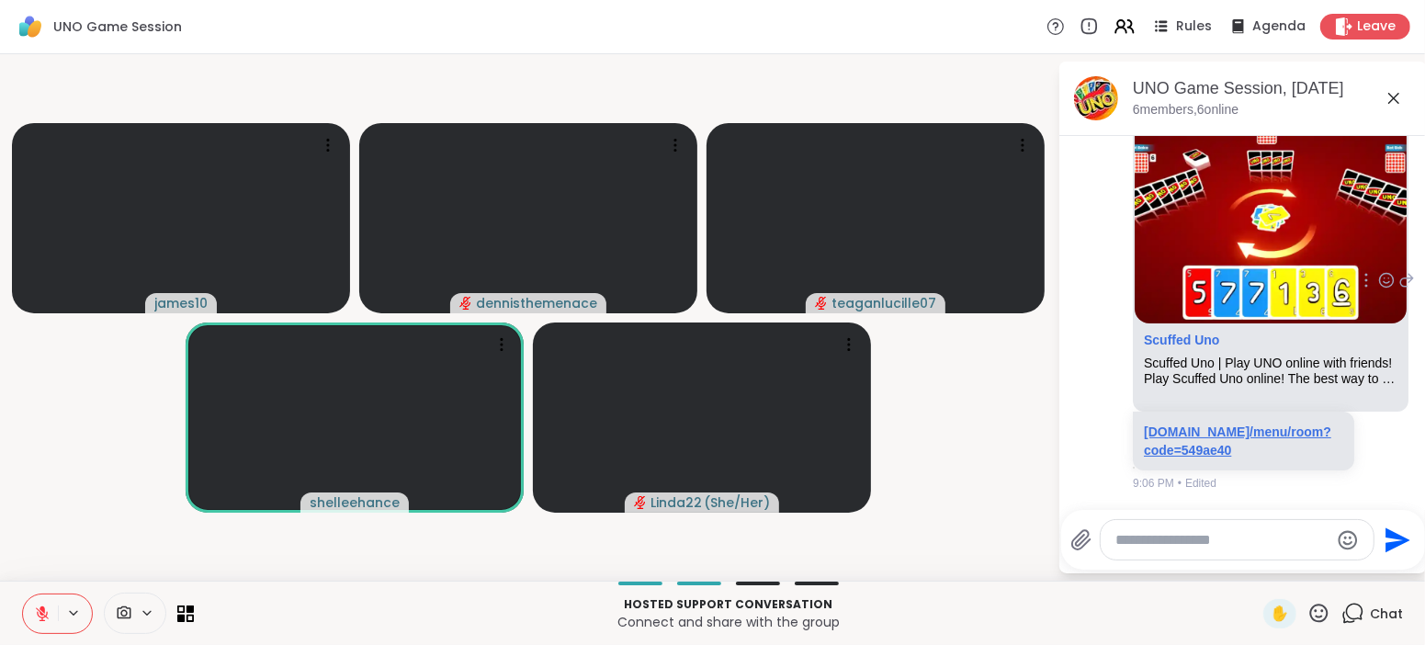
click at [1240, 435] on link "[DOMAIN_NAME]/menu/room?code=549ae40" at bounding box center [1237, 440] width 187 height 33
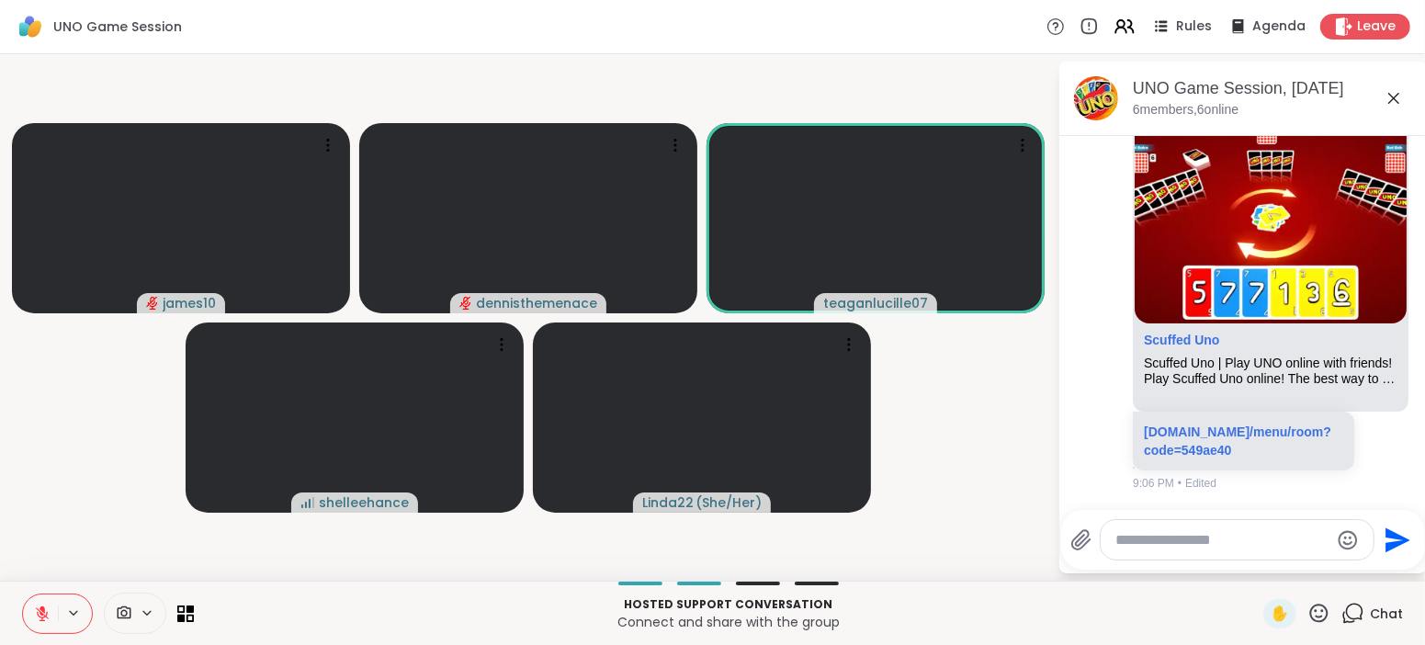
click at [44, 617] on icon at bounding box center [42, 613] width 13 height 13
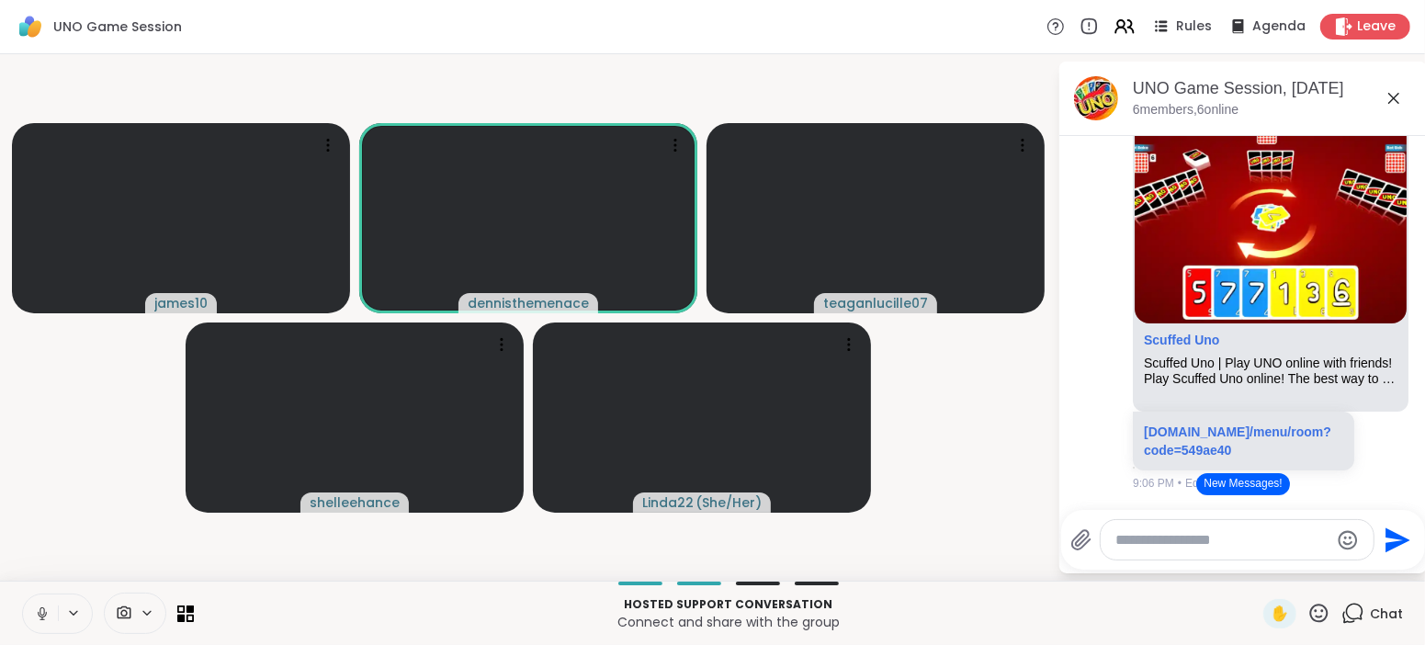
scroll to position [734, 0]
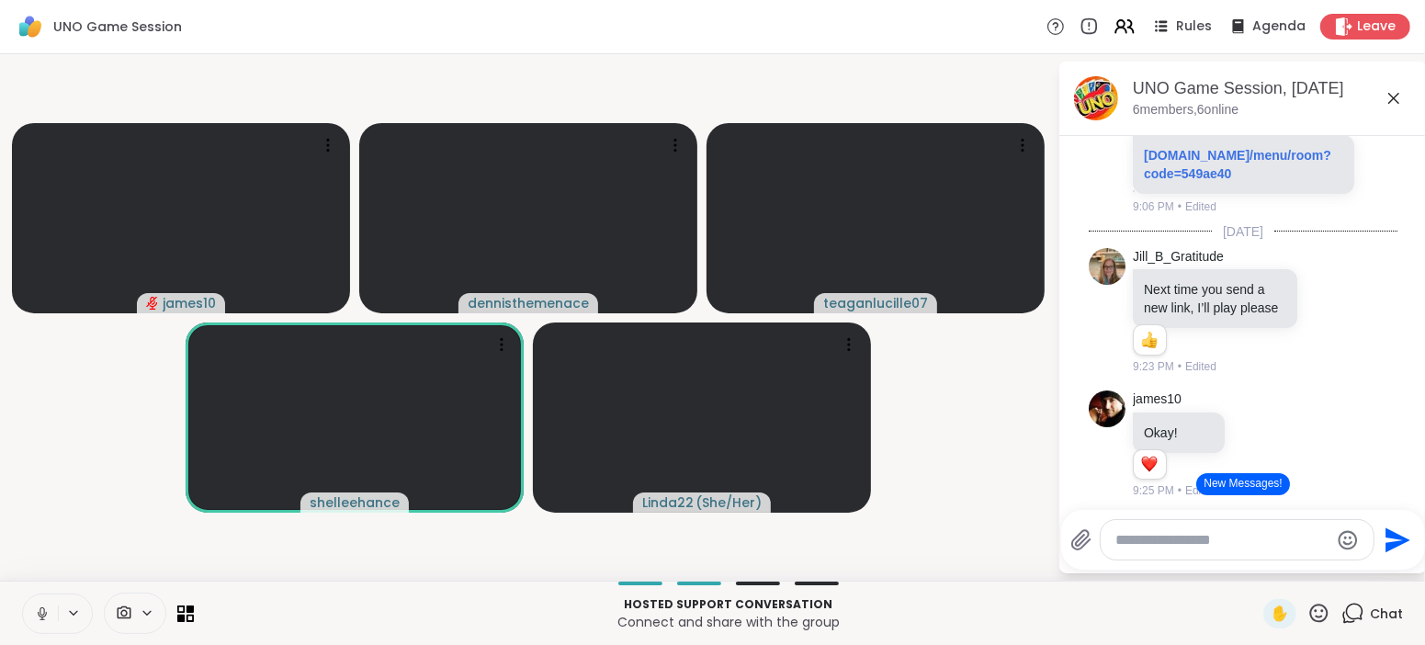
click at [1247, 485] on button "New Messages!" at bounding box center [1242, 484] width 93 height 22
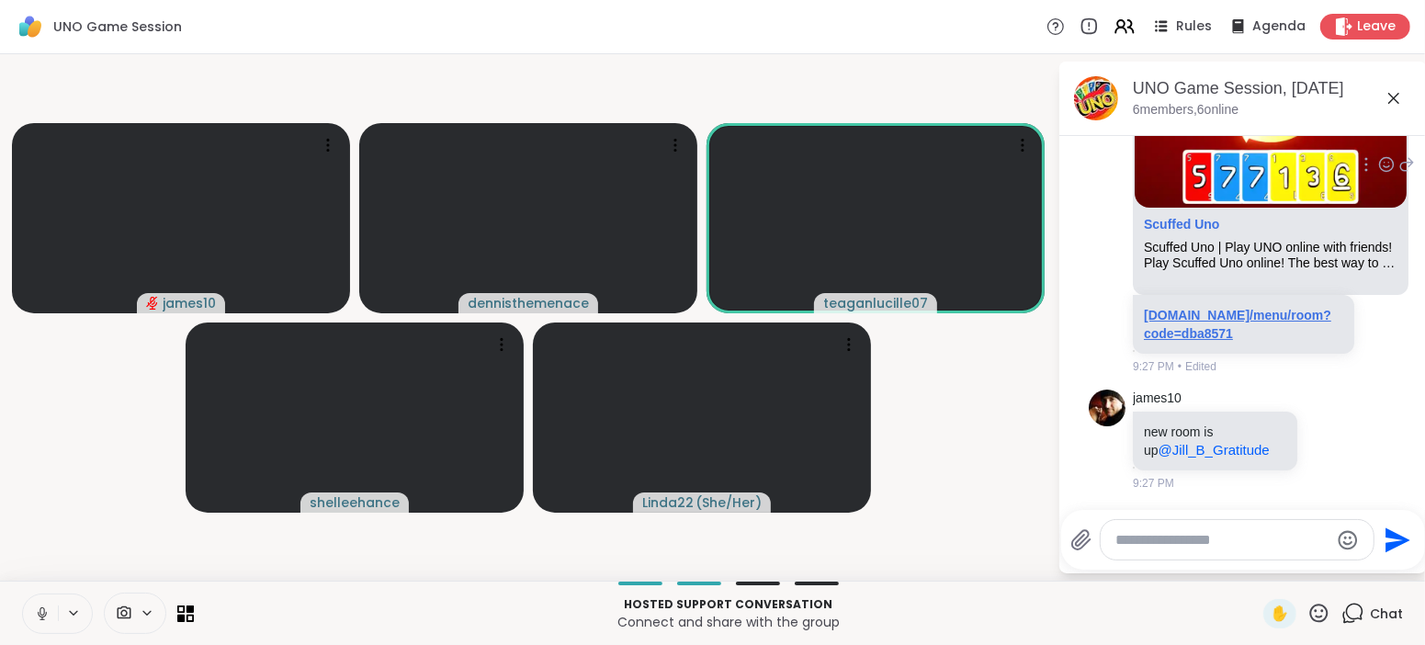
click at [1205, 329] on link "[DOMAIN_NAME]/menu/room?code=dba8571" at bounding box center [1237, 324] width 187 height 33
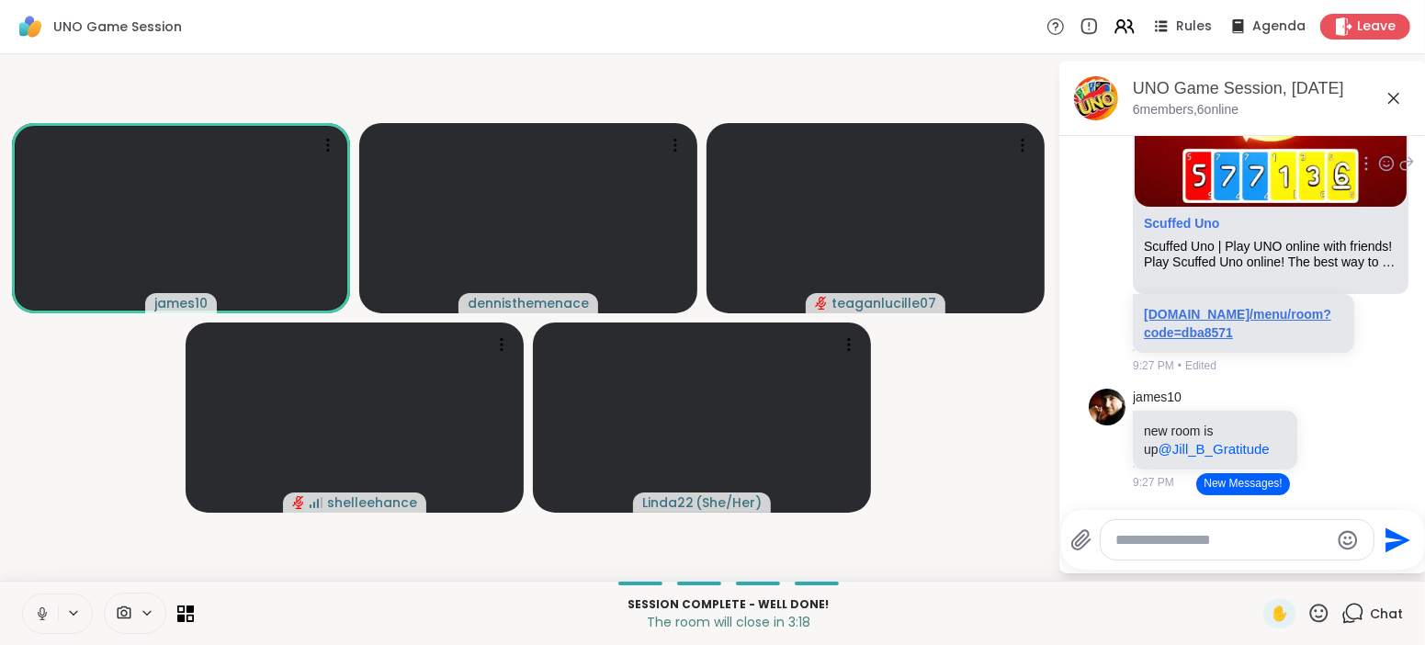
scroll to position [1579, 0]
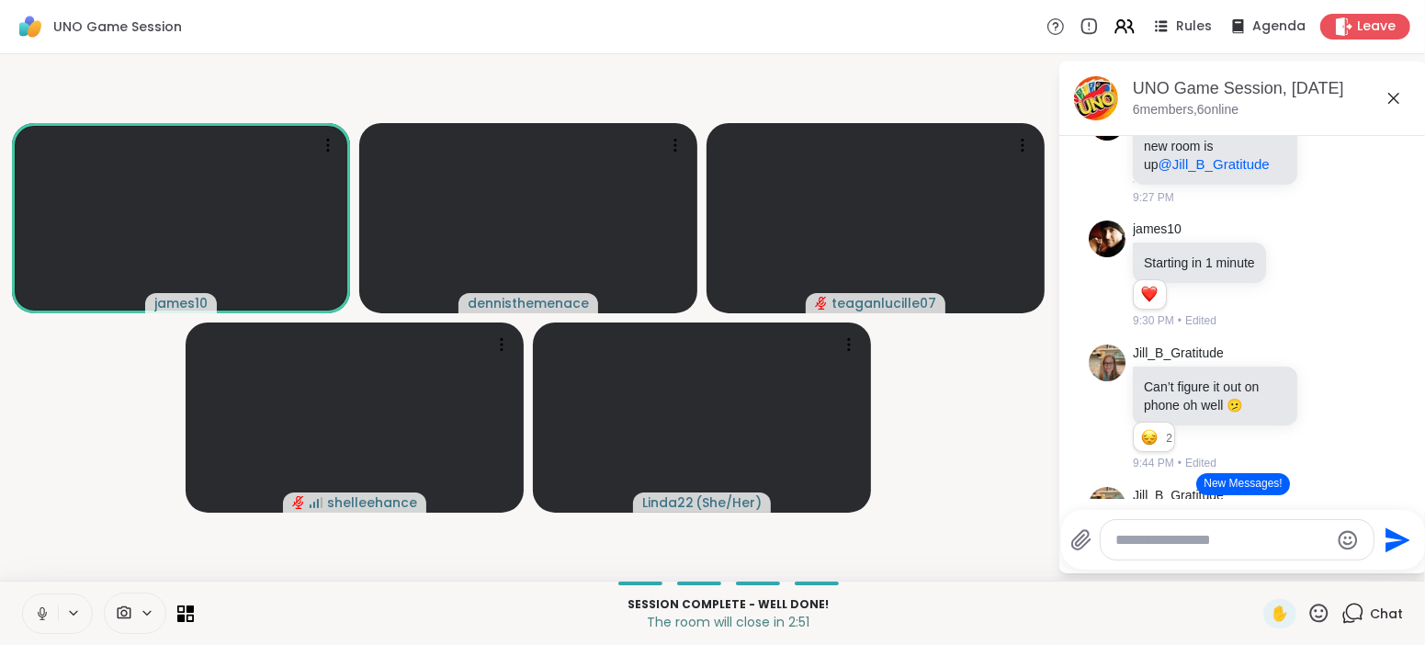
click at [1379, 131] on div "UNO Game Session, [DATE] 6 members, 6 online" at bounding box center [1242, 99] width 367 height 74
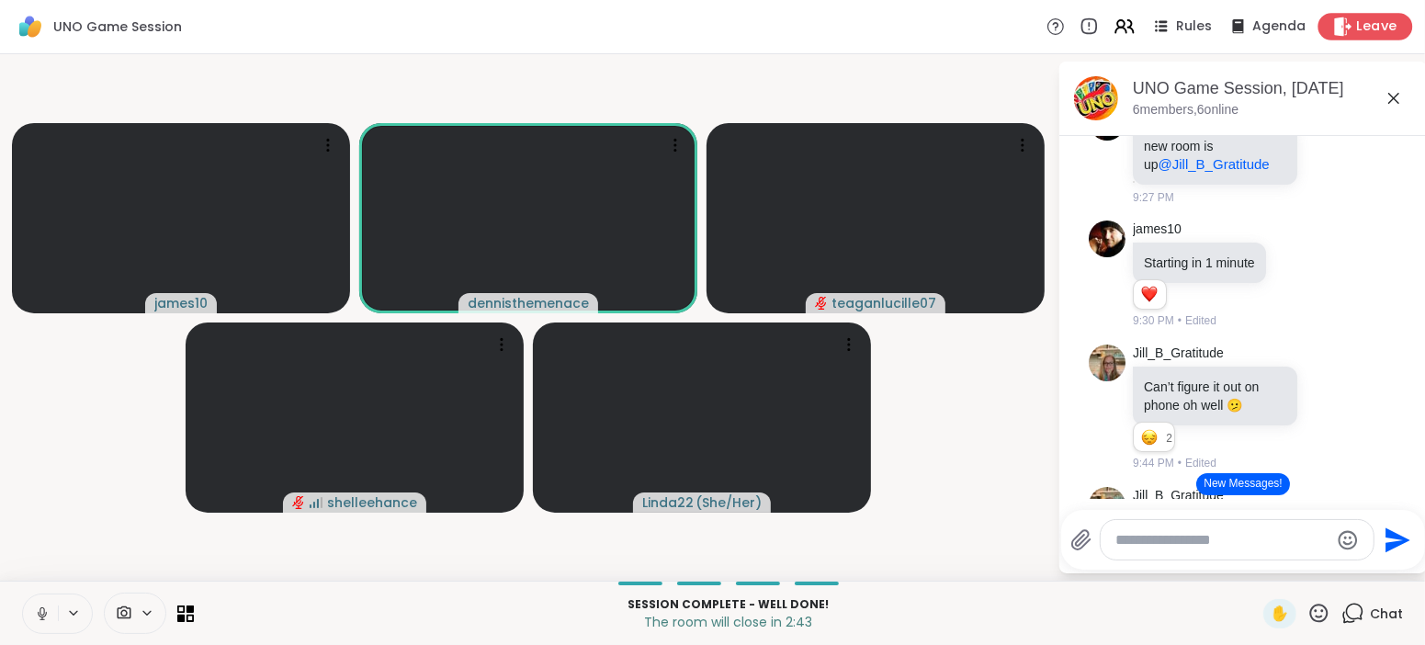
click at [1376, 28] on span "Leave" at bounding box center [1377, 26] width 40 height 19
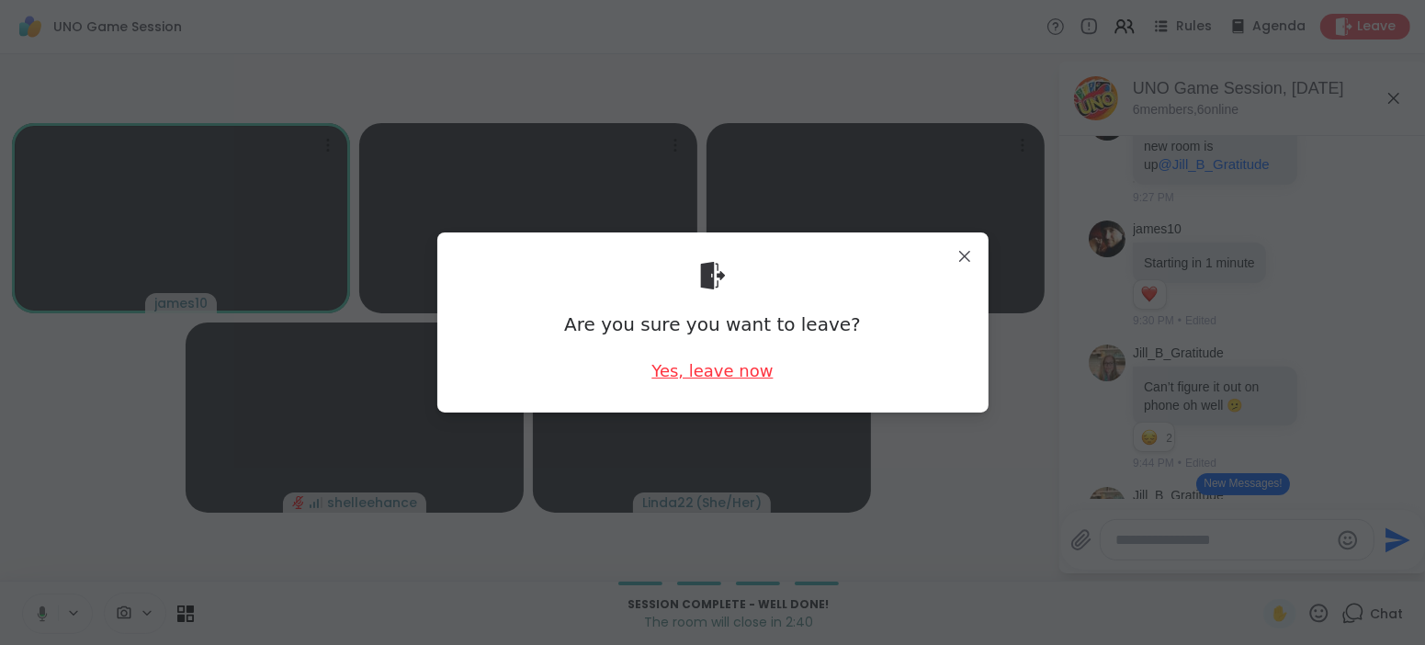
click at [728, 374] on div "Yes, leave now" at bounding box center [711, 370] width 121 height 23
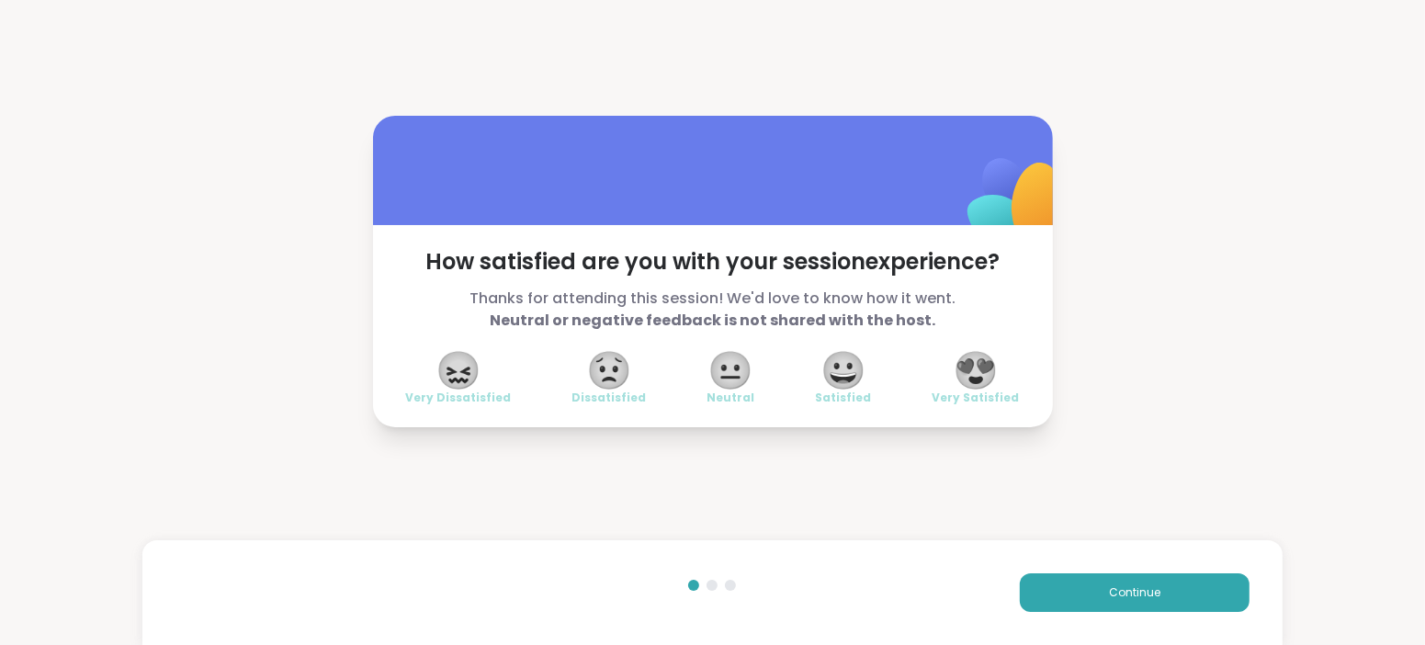
click at [978, 370] on span "😍" at bounding box center [976, 370] width 46 height 33
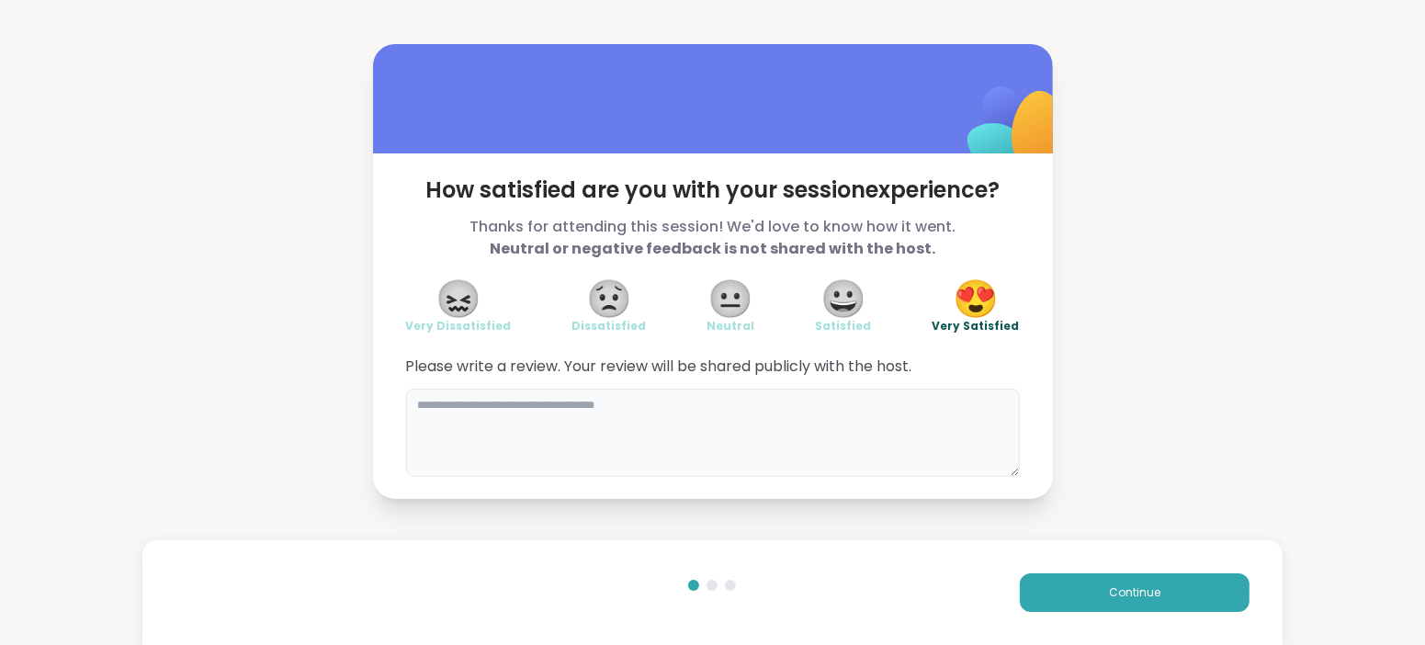
click at [768, 392] on textarea at bounding box center [713, 433] width 614 height 88
click at [1150, 274] on div "How satisfied are you with your session experience? Thanks for attending this s…" at bounding box center [712, 271] width 1425 height 542
click at [489, 402] on textarea "*****" at bounding box center [713, 433] width 614 height 88
type textarea "**********"
click at [1168, 588] on button "Continue" at bounding box center [1135, 592] width 230 height 39
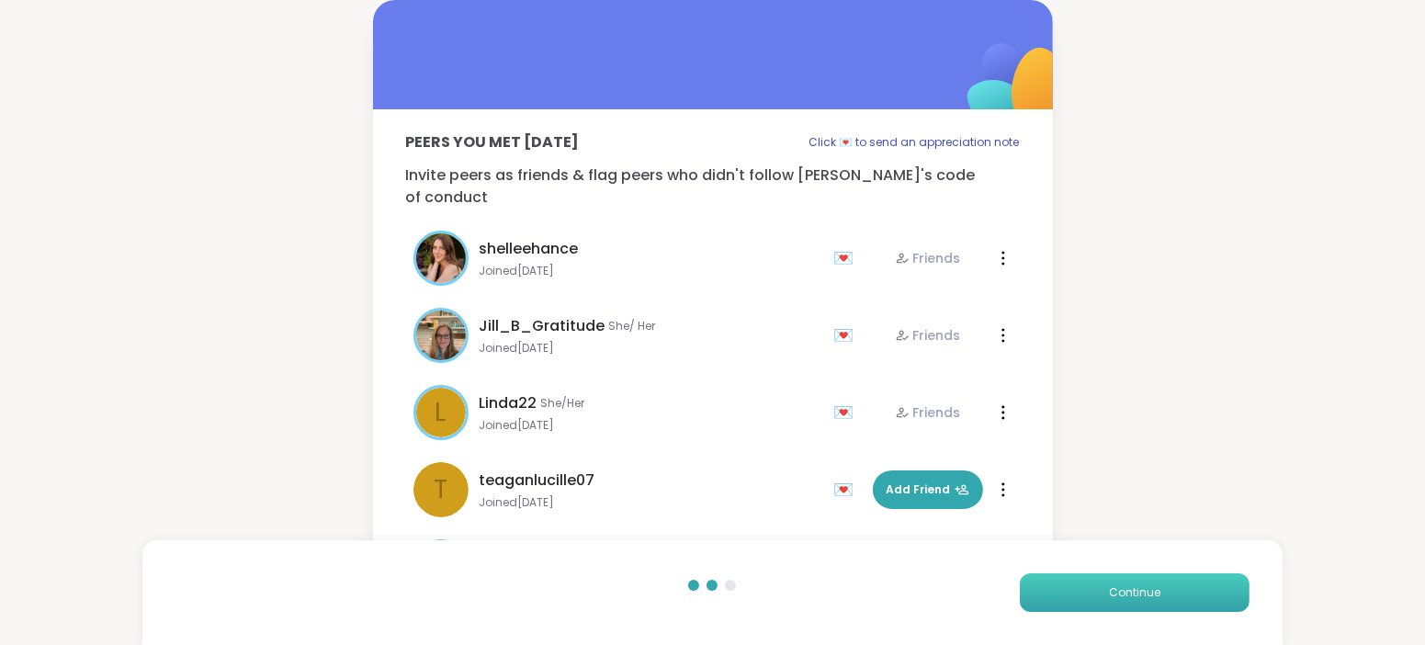
click at [1168, 588] on button "Continue" at bounding box center [1135, 592] width 230 height 39
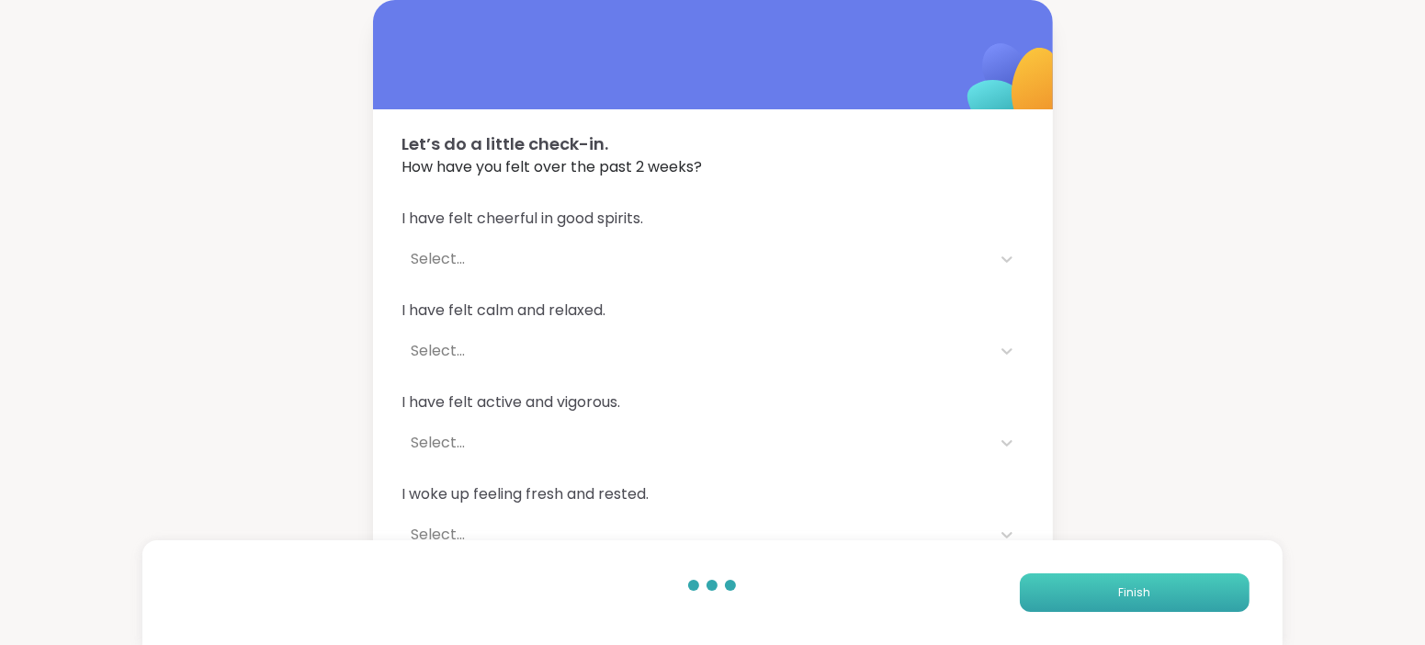
click at [1168, 588] on button "Finish" at bounding box center [1135, 592] width 230 height 39
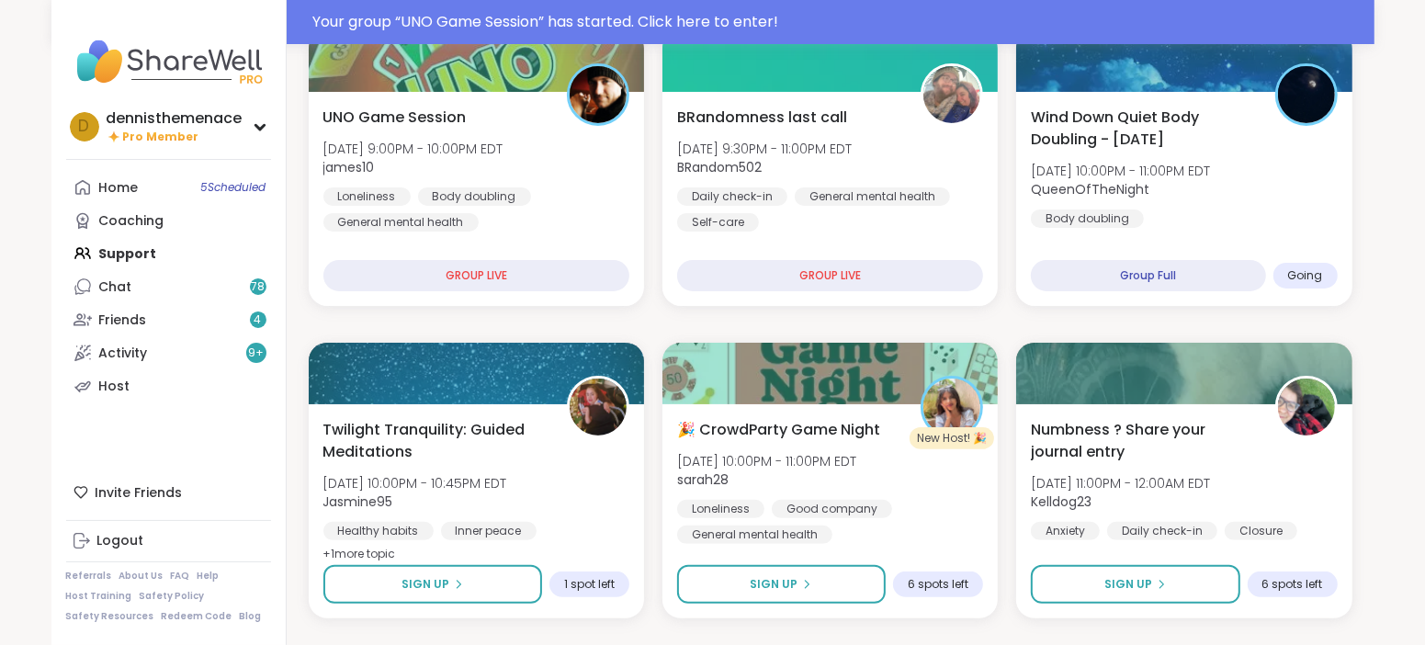
scroll to position [229, 0]
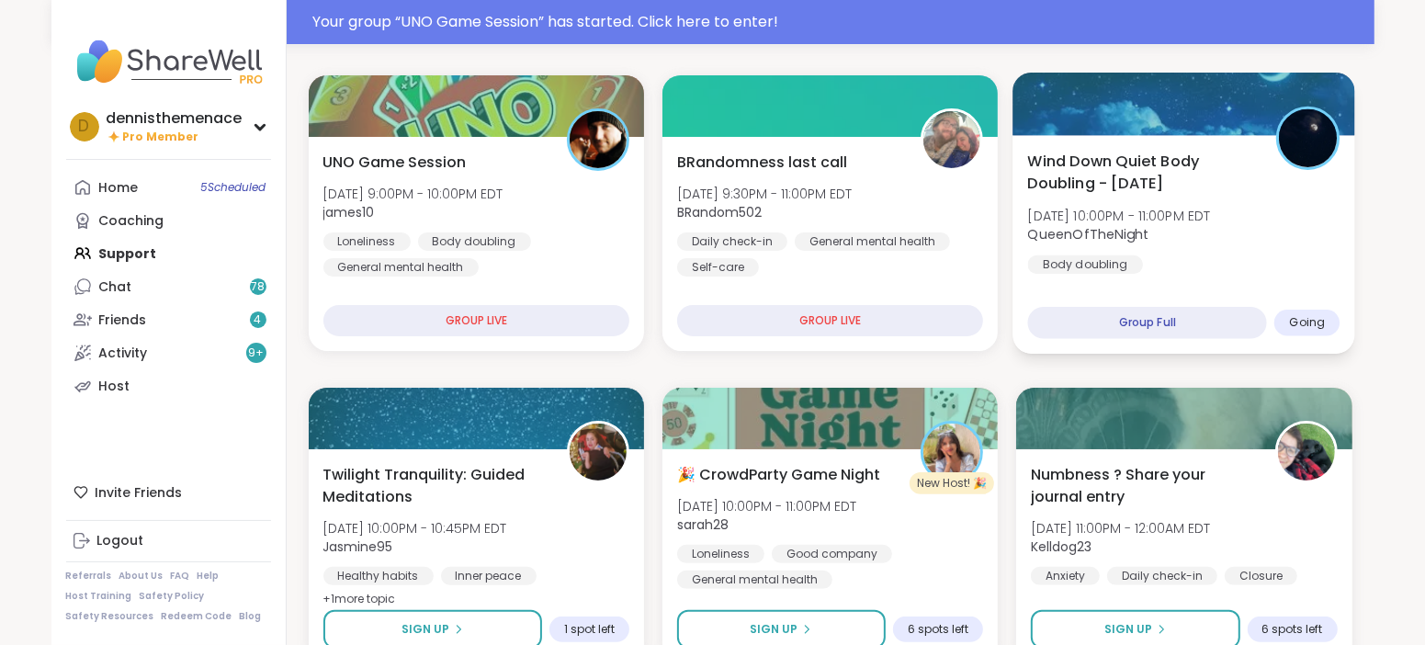
click at [1150, 213] on span "[DATE] 10:00PM - 11:00PM EDT" at bounding box center [1119, 216] width 183 height 18
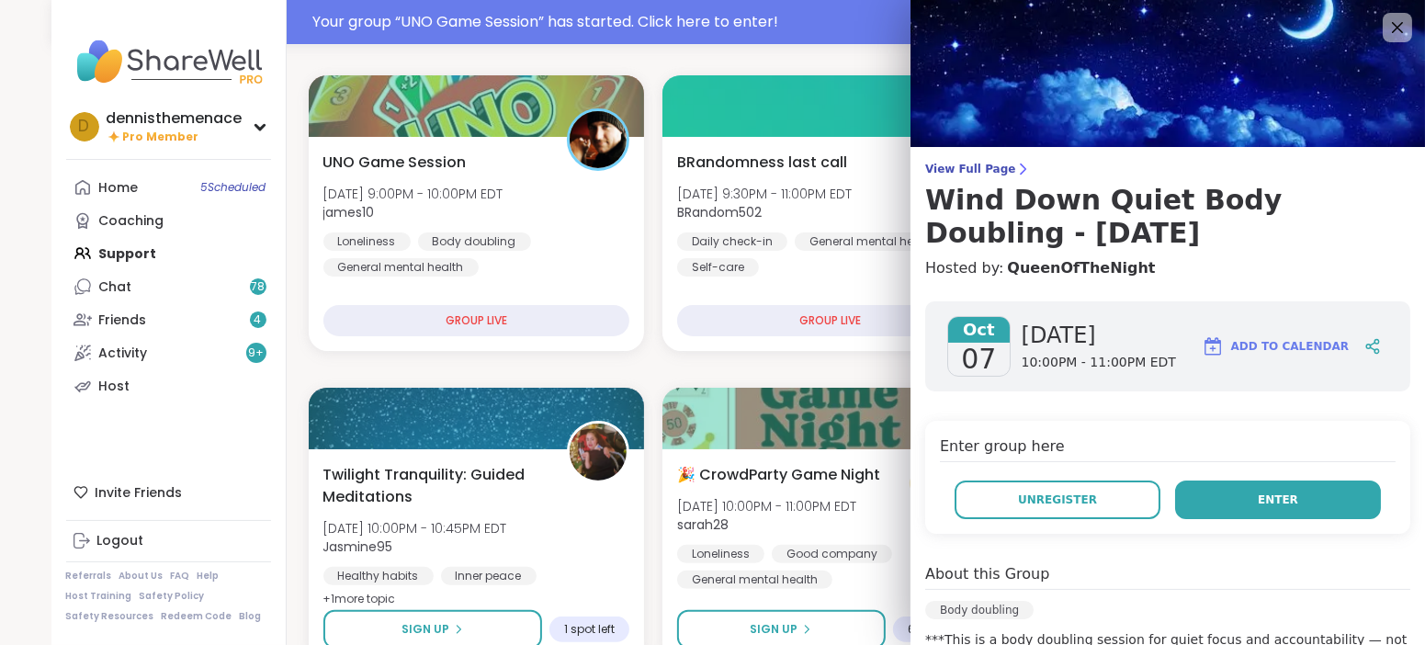
click at [1280, 502] on span "Enter" at bounding box center [1278, 500] width 40 height 17
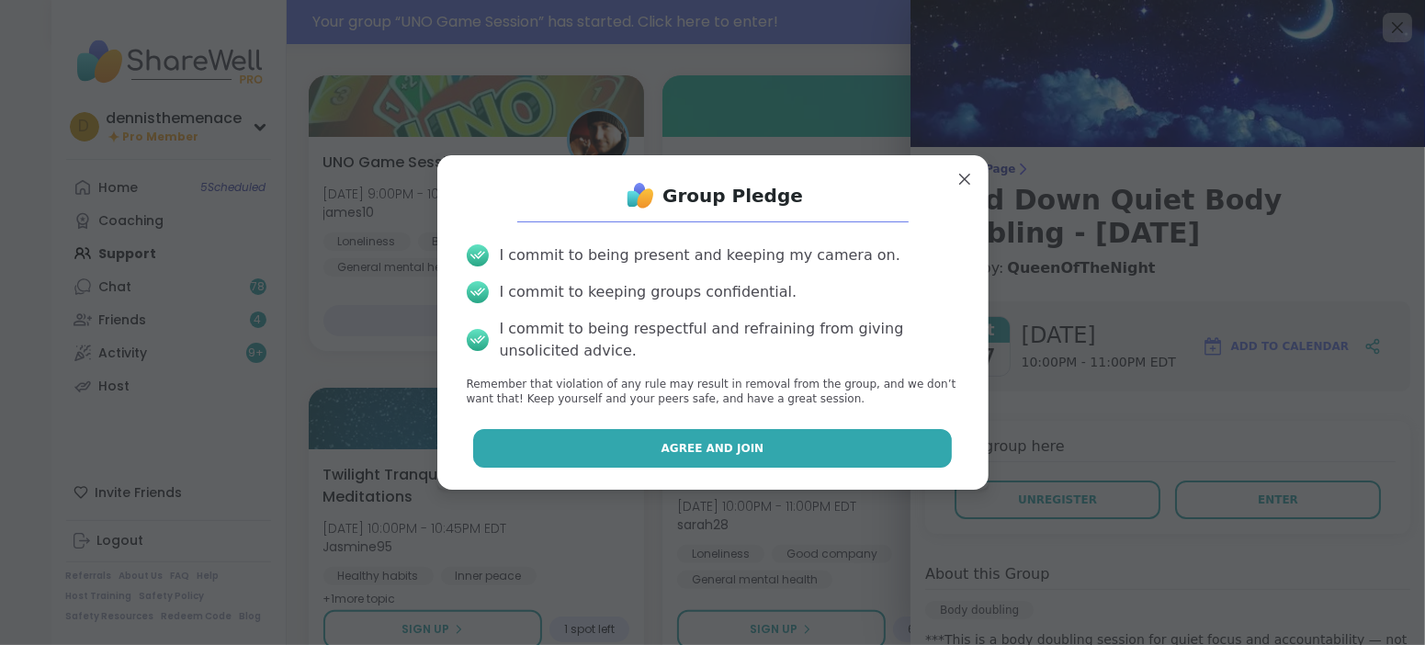
click at [790, 446] on button "Agree and Join" at bounding box center [712, 448] width 479 height 39
